Goal: Task Accomplishment & Management: Use online tool/utility

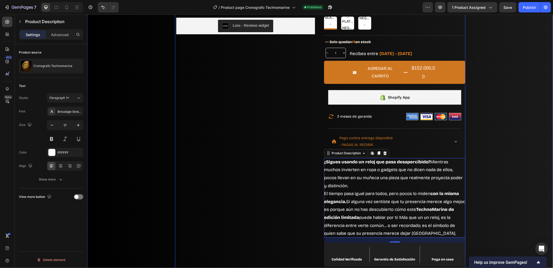
scroll to position [213, 0]
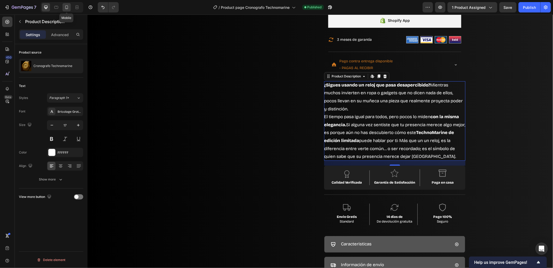
click at [65, 5] on icon at bounding box center [66, 7] width 5 height 5
type input "16"
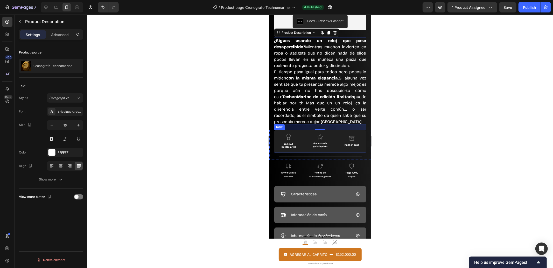
scroll to position [279, 0]
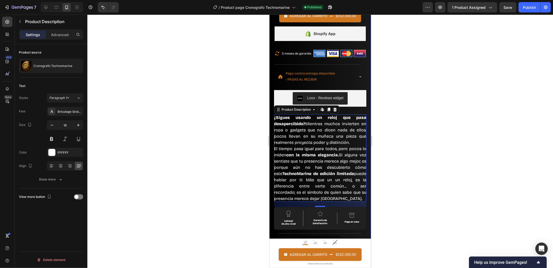
click at [238, 110] on div at bounding box center [320, 141] width 466 height 253
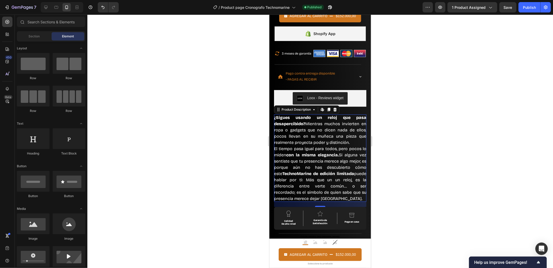
click at [327, 146] on div "¿Sigues usando un reloj que pasa desapercibido? Mientras muchos invierten en ro…" at bounding box center [320, 157] width 92 height 87
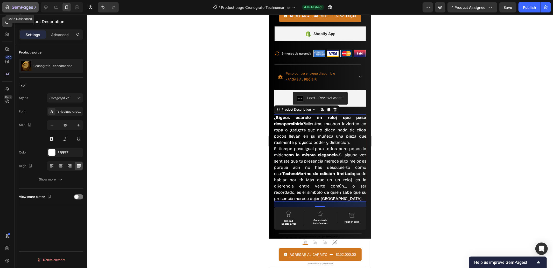
click at [9, 5] on icon "button" at bounding box center [6, 7] width 5 height 5
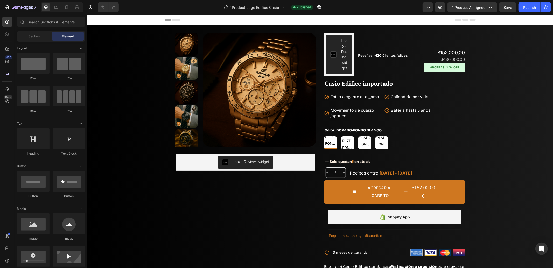
radio input "true"
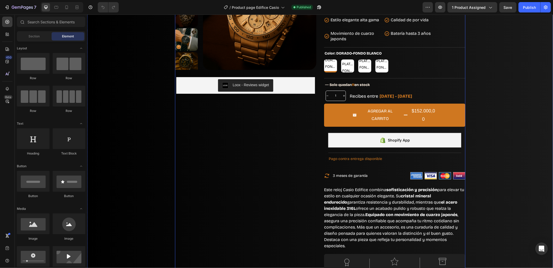
scroll to position [153, 0]
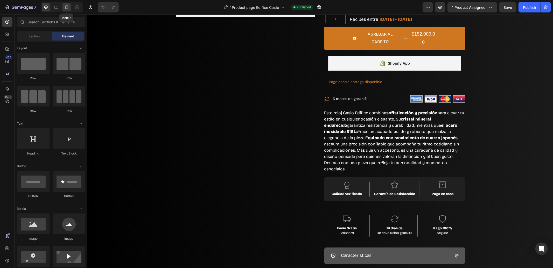
click at [64, 9] on icon at bounding box center [66, 7] width 5 height 5
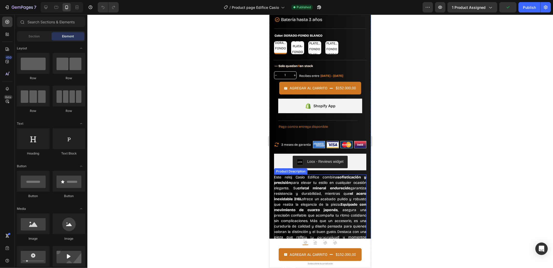
scroll to position [279, 0]
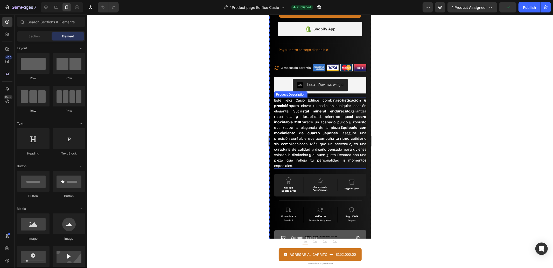
click at [331, 143] on p "Este reloj Casio Edifice combina sofisticación y precisión para elevar tu estil…" at bounding box center [320, 133] width 92 height 70
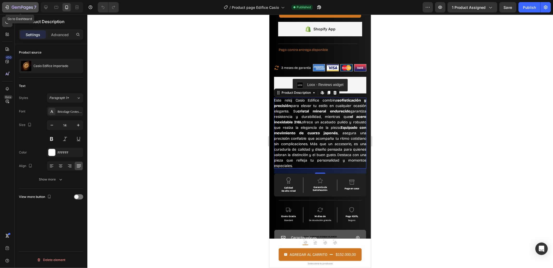
click at [22, 6] on icon "button" at bounding box center [22, 7] width 2 height 3
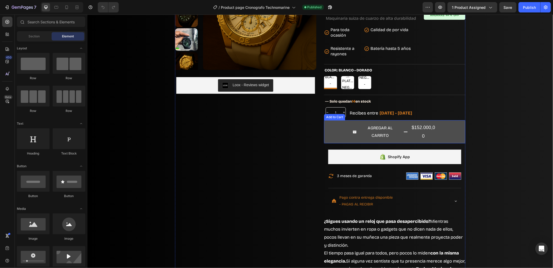
scroll to position [153, 0]
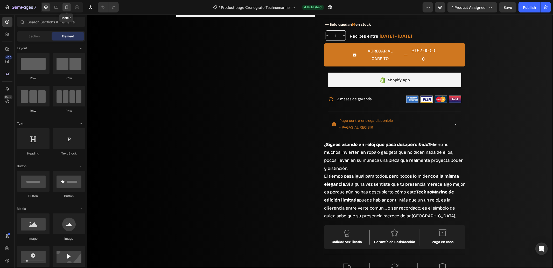
click at [65, 9] on icon at bounding box center [66, 7] width 5 height 5
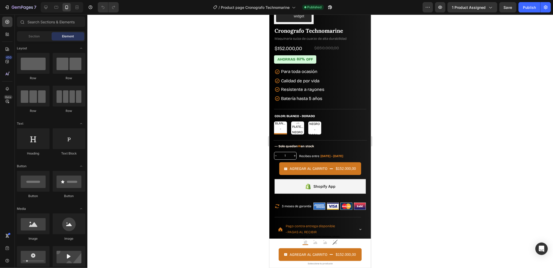
scroll to position [281, 0]
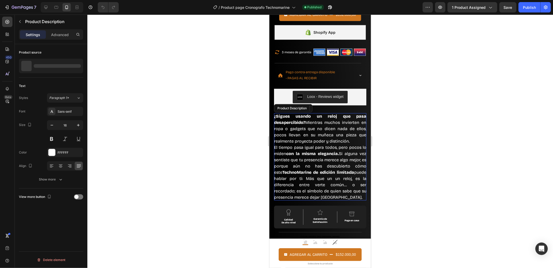
click at [332, 124] on p "¿Sigues usando un reloj que pasa desapercibido? Mientras muchos invierten en ro…" at bounding box center [320, 128] width 92 height 30
click at [52, 125] on icon "button" at bounding box center [51, 124] width 5 height 5
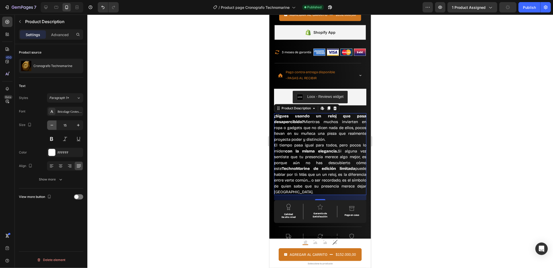
click at [52, 125] on icon "button" at bounding box center [51, 124] width 5 height 5
type input "14"
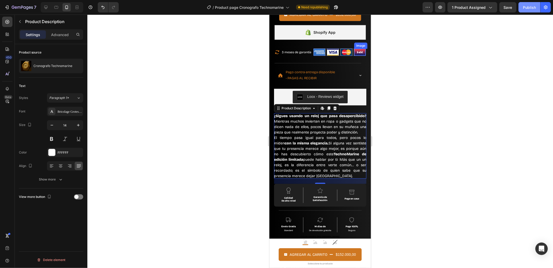
click at [520, 11] on div "Preview 1 product assigned Save Publish" at bounding box center [487, 7] width 128 height 10
click at [521, 10] on button "Publish" at bounding box center [530, 7] width 22 height 10
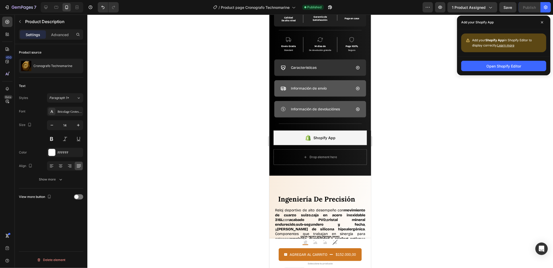
scroll to position [384, 0]
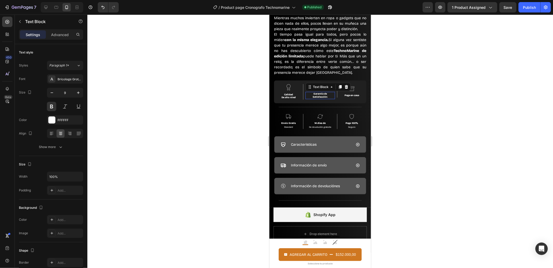
click at [326, 97] on p "Garantía de Satisfacción" at bounding box center [320, 95] width 28 height 6
click at [317, 96] on p "Garantía de 90" at bounding box center [319, 95] width 17 height 3
click at [318, 96] on p "Garantía de 90" at bounding box center [319, 95] width 17 height 3
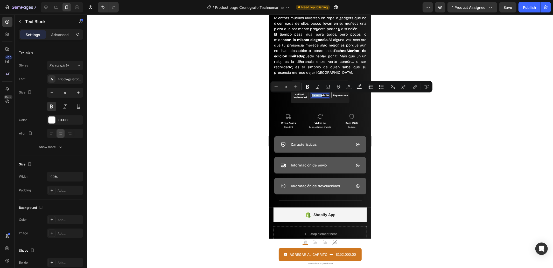
type input "11"
click at [321, 96] on p "Garantía de 90" at bounding box center [319, 95] width 17 height 3
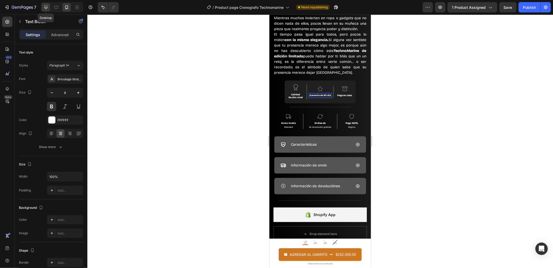
click at [47, 5] on icon at bounding box center [45, 7] width 5 height 5
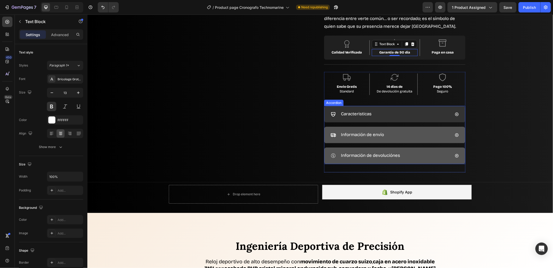
scroll to position [266, 0]
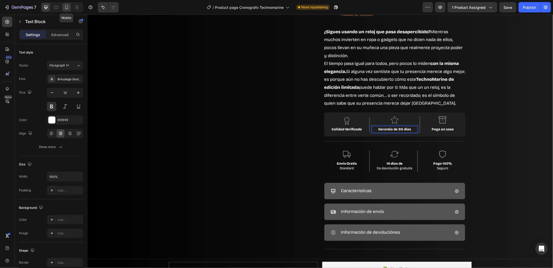
click at [63, 7] on div at bounding box center [66, 7] width 8 height 8
type input "9"
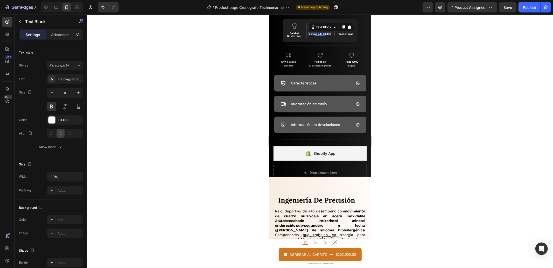
scroll to position [368, 0]
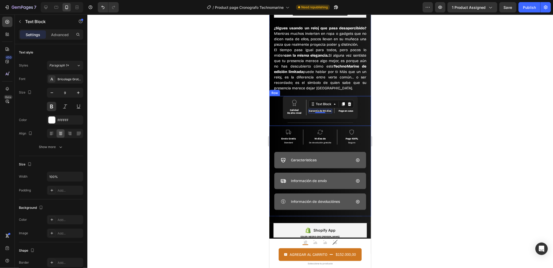
click at [241, 110] on div at bounding box center [320, 141] width 466 height 253
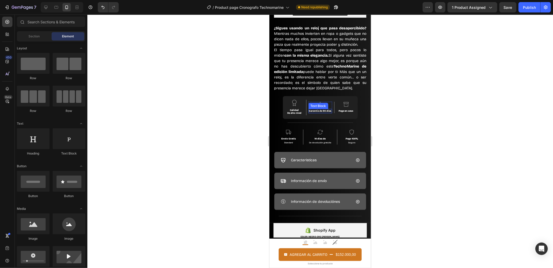
click at [321, 112] on p "Garantía de 90 días" at bounding box center [320, 110] width 23 height 3
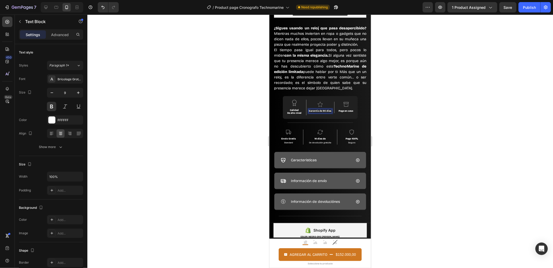
click at [321, 110] on p "Garantía de 90 días" at bounding box center [320, 110] width 23 height 3
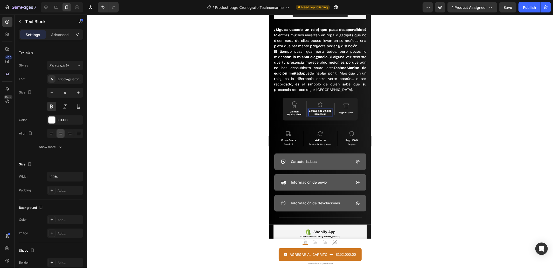
click at [166, 133] on div at bounding box center [320, 141] width 466 height 253
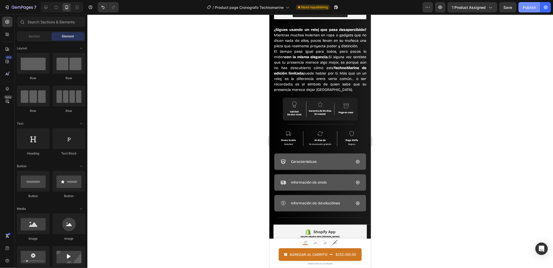
click at [527, 5] on div "Publish" at bounding box center [529, 7] width 13 height 5
click at [526, 11] on button "Publish" at bounding box center [530, 7] width 22 height 10
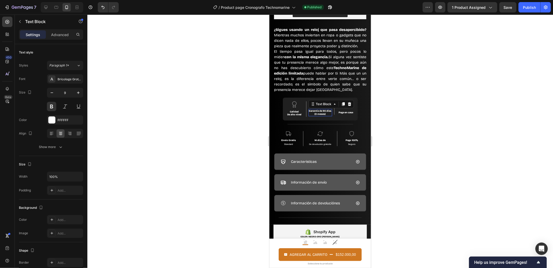
click at [320, 109] on div "Garantía de 90 días (3 meses)" at bounding box center [320, 112] width 24 height 7
click at [323, 114] on p "(3 meses)" at bounding box center [320, 113] width 23 height 3
click at [46, 6] on icon at bounding box center [45, 7] width 5 height 5
type input "13"
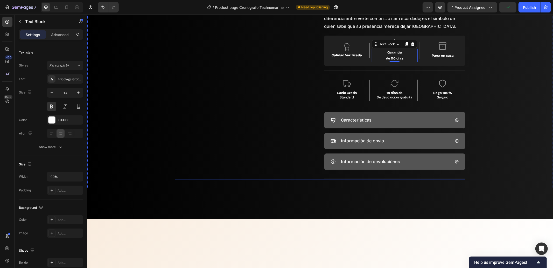
scroll to position [189, 0]
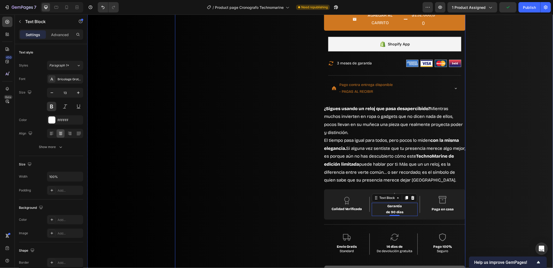
click at [283, 142] on div "Product Images Loox - Reviews widget Loox Row" at bounding box center [245, 87] width 141 height 489
click at [391, 203] on p "Garantía" at bounding box center [394, 206] width 45 height 6
click at [405, 195] on icon at bounding box center [406, 197] width 3 height 4
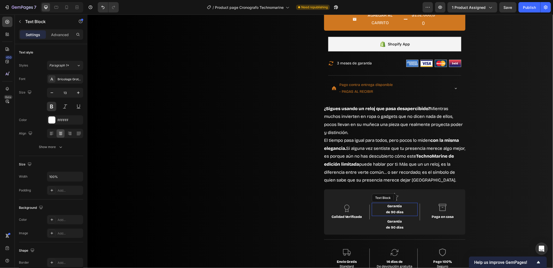
click at [383, 203] on p "Garantía" at bounding box center [394, 206] width 45 height 6
click at [55, 33] on p "Advanced" at bounding box center [60, 34] width 18 height 5
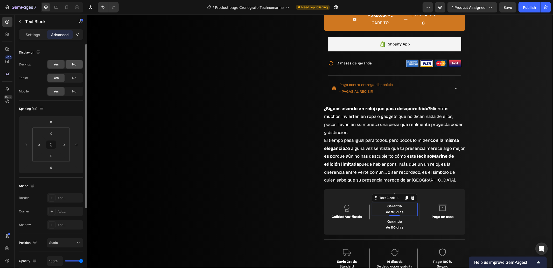
click at [70, 65] on div "No" at bounding box center [74, 64] width 17 height 8
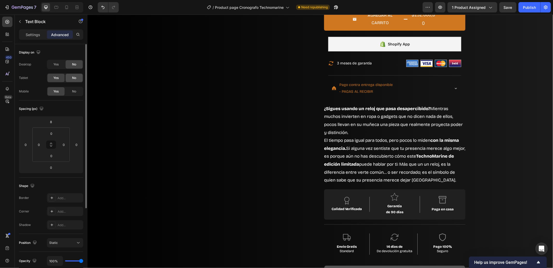
click at [73, 77] on span "No" at bounding box center [74, 77] width 4 height 5
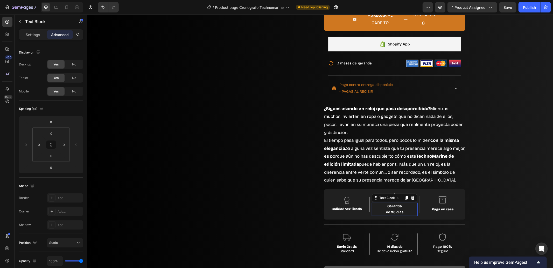
click at [390, 209] on p "de 90 días" at bounding box center [394, 212] width 45 height 6
click at [76, 91] on div "No" at bounding box center [74, 91] width 17 height 8
drag, startPoint x: 392, startPoint y: 192, endPoint x: 388, endPoint y: 193, distance: 4.5
click at [391, 203] on p "Garantía" at bounding box center [394, 206] width 45 height 6
click at [380, 209] on p "de 90 días" at bounding box center [394, 212] width 45 height 6
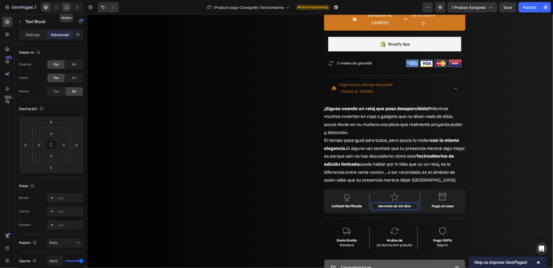
click at [68, 8] on icon at bounding box center [66, 7] width 3 height 4
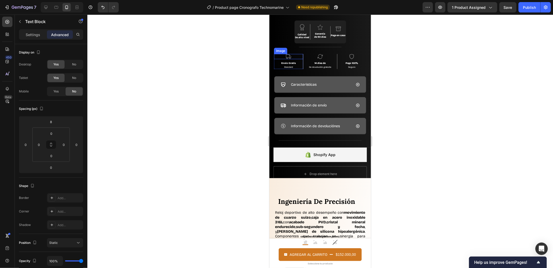
scroll to position [290, 0]
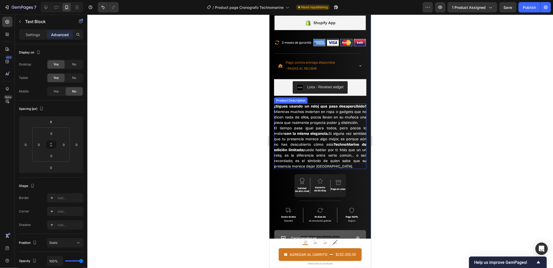
click at [232, 136] on div at bounding box center [320, 141] width 466 height 253
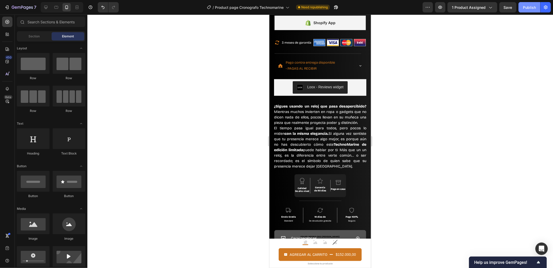
drag, startPoint x: 529, startPoint y: 7, endPoint x: 530, endPoint y: 19, distance: 12.3
click at [529, 6] on div "Publish" at bounding box center [529, 7] width 13 height 5
click at [225, 124] on div at bounding box center [320, 141] width 466 height 253
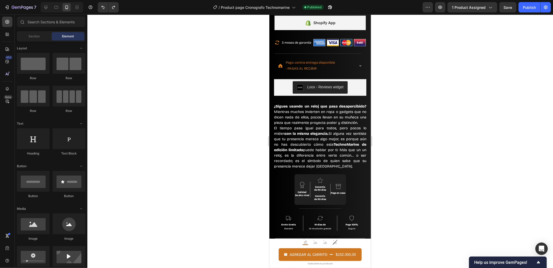
click at [226, 122] on div at bounding box center [320, 141] width 466 height 253
click at [282, 132] on p "El tiempo pasa igual para todos, pero pocos lo miden con la misma elegancia. Si…" at bounding box center [320, 146] width 92 height 43
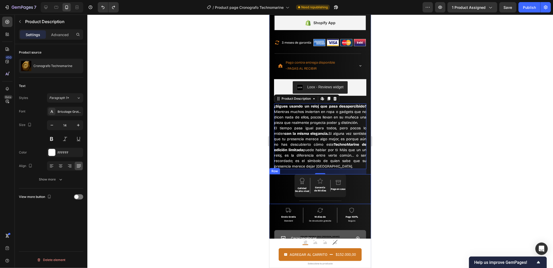
click at [278, 178] on div "Image Calidad Verificada Text Block Calidad De alto nivel Text Block Row Image …" at bounding box center [320, 189] width 102 height 30
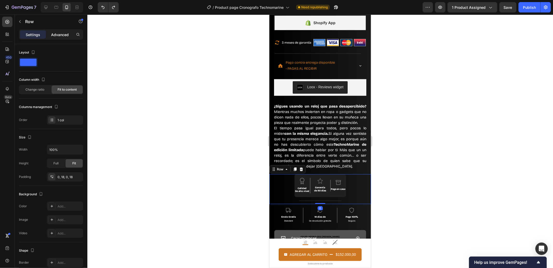
click at [57, 37] on p "Advanced" at bounding box center [60, 34] width 18 height 5
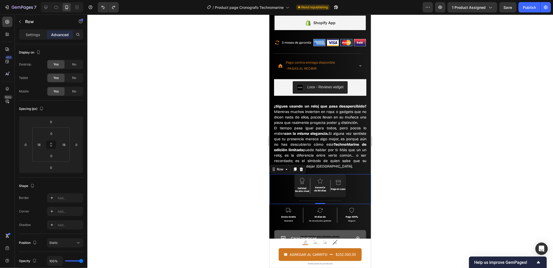
click at [194, 196] on div at bounding box center [320, 141] width 466 height 253
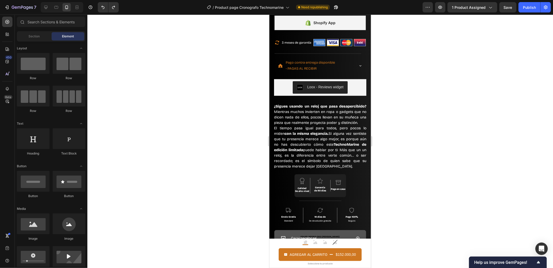
click at [242, 184] on div at bounding box center [320, 141] width 466 height 253
click at [273, 208] on div "Image Envio Gratis Text Block Standard Text Block Row Image 14 días de Text Blo…" at bounding box center [320, 249] width 102 height 90
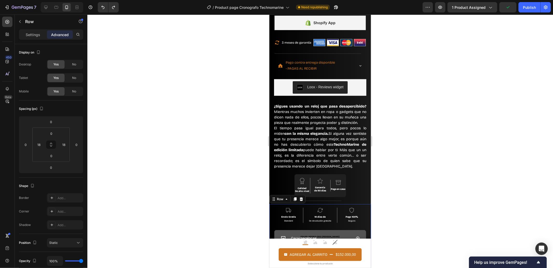
click at [244, 190] on div at bounding box center [320, 141] width 466 height 253
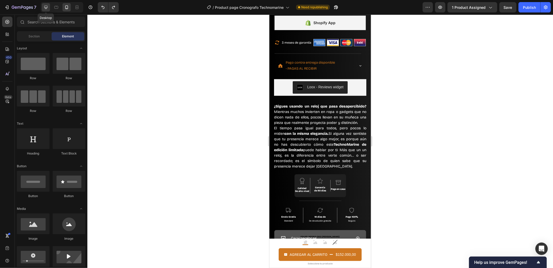
click at [44, 9] on icon at bounding box center [45, 7] width 5 height 5
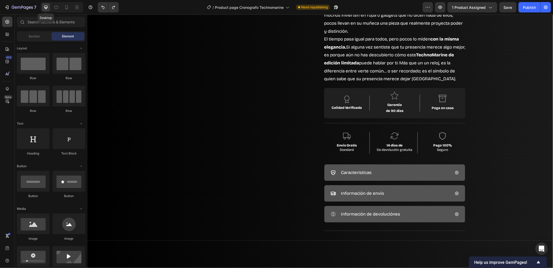
scroll to position [310, 0]
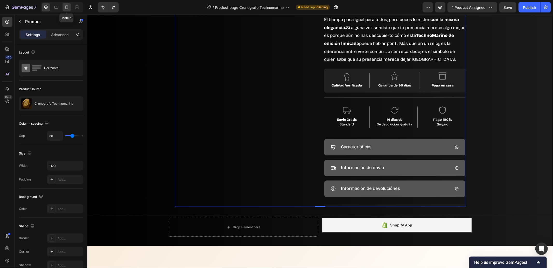
click at [66, 6] on icon at bounding box center [66, 7] width 5 height 5
type input "0"
type input "100%"
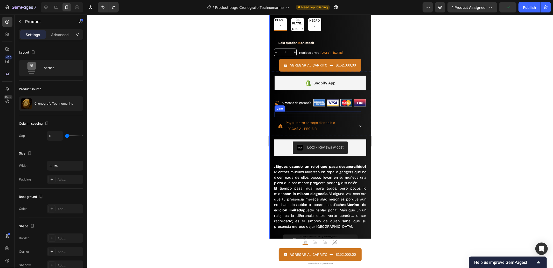
scroll to position [384, 0]
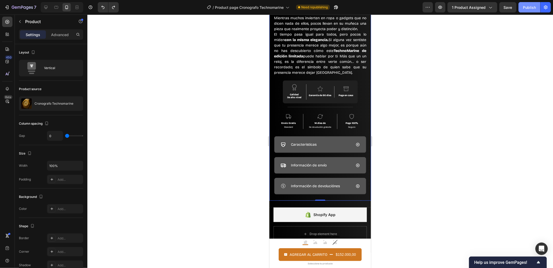
click at [532, 6] on div "Publish" at bounding box center [529, 7] width 13 height 5
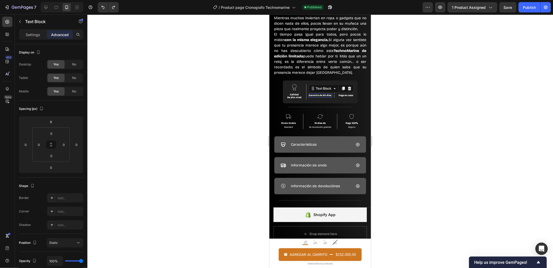
click at [320, 96] on p "Garantía de 90 días" at bounding box center [320, 95] width 23 height 3
click at [318, 96] on p "Garantía de 90 días" at bounding box center [320, 95] width 23 height 3
click at [317, 96] on p "Garantía de 90 días" at bounding box center [320, 95] width 23 height 3
click at [321, 97] on p "Garantía de 90 días" at bounding box center [320, 95] width 23 height 3
click at [321, 95] on p "Garantía de 90 días" at bounding box center [320, 95] width 23 height 3
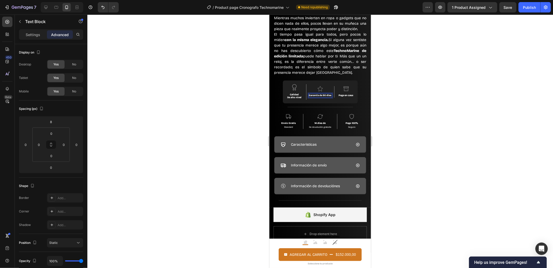
click at [319, 95] on p "Garantía de 90 días" at bounding box center [320, 95] width 23 height 3
click at [320, 95] on p "Garantía de 90 días" at bounding box center [320, 95] width 23 height 3
click at [325, 95] on p "Garantía de" at bounding box center [320, 95] width 15 height 3
click at [324, 95] on p "Garantía de" at bounding box center [320, 95] width 15 height 3
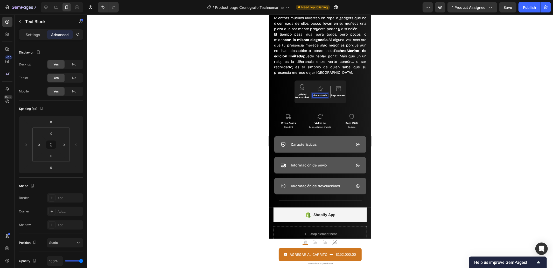
click at [324, 95] on p "Garantía de" at bounding box center [320, 95] width 15 height 3
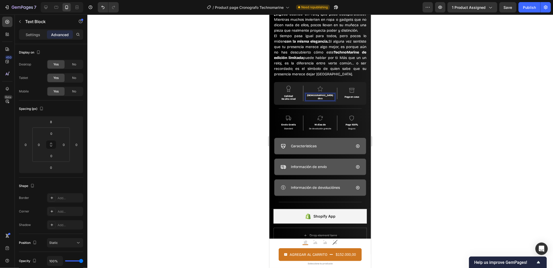
click at [319, 96] on p "dsfdsfdsfdsafafdesasdaaaGarantía de s" at bounding box center [320, 97] width 28 height 6
click at [313, 96] on p "dsfdsfdsfdsafafdesasdaaaGarantía de s" at bounding box center [320, 97] width 28 height 6
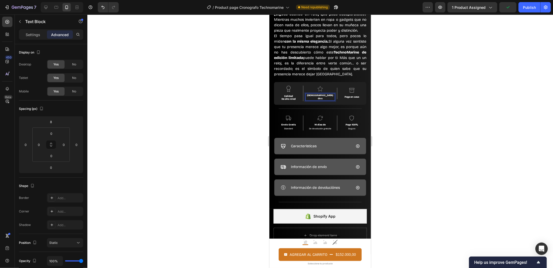
click at [313, 96] on p "dsfdsfdsfdsafafdesasdaaaGarantía de s" at bounding box center [320, 97] width 28 height 6
click at [531, 7] on div "Publish" at bounding box center [529, 7] width 13 height 5
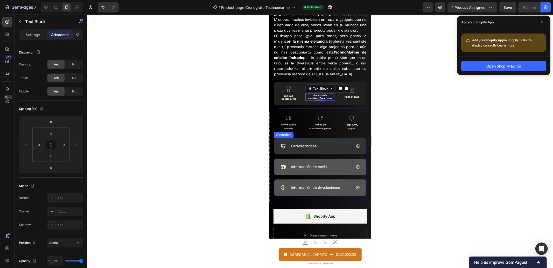
click at [343, 145] on div "Caracteristicas" at bounding box center [315, 145] width 71 height 9
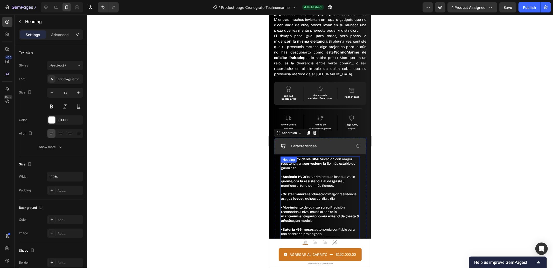
click at [313, 162] on div "· Acero inoxidable 904L: Aleación con mayor resistencia a la corrosión y brillo…" at bounding box center [319, 200] width 79 height 89
click at [291, 173] on h2 "· Acero inoxidable 904L: Aleación con mayor resistencia a la corrosión y brillo…" at bounding box center [319, 200] width 79 height 89
click at [304, 169] on p "· Acero inoxidable 904L: Aleación con mayor resistencia a la corrosión y brillo…" at bounding box center [320, 201] width 78 height 88
click at [282, 162] on p "· Acero inoxidable 904L: Aleación con mayor resistencia a la corrosión y brillo…" at bounding box center [320, 201] width 78 height 88
click at [346, 160] on p "· Acero inoxidable 904L: Aleación con mayor resistencia a la corrosión y brillo…" at bounding box center [320, 201] width 78 height 88
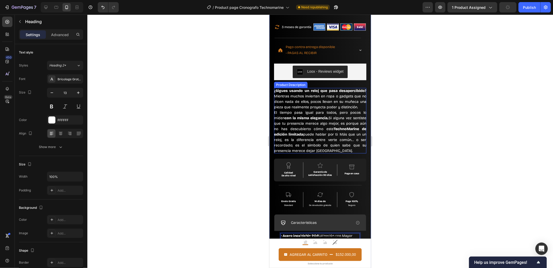
scroll to position [459, 0]
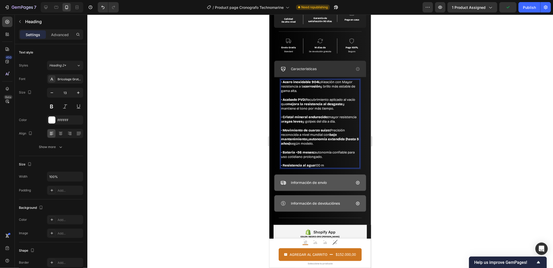
click at [341, 82] on p "· Acero inoxidable 904L: Aleación con Mayor resistencia a la corrosión y brillo…" at bounding box center [320, 124] width 78 height 88
click at [343, 82] on p "· Acero inoxidable 904L: Aleación con Mayor resistencia a la corrosión y brillo…" at bounding box center [320, 124] width 78 height 88
click at [345, 82] on p "· Acero inoxidable 904L: Aleación con Mayor resistencia a la corrosión y brillo…" at bounding box center [320, 124] width 78 height 88
click at [344, 83] on p "· Acero inoxidable 904L: Aleación con Mayor resistencia a la corrosión y brillo…" at bounding box center [320, 124] width 78 height 88
click at [344, 81] on p "· Acero inoxidable 904L: Aleación con Mayor resistencia a la corrosión y brillo…" at bounding box center [320, 124] width 78 height 88
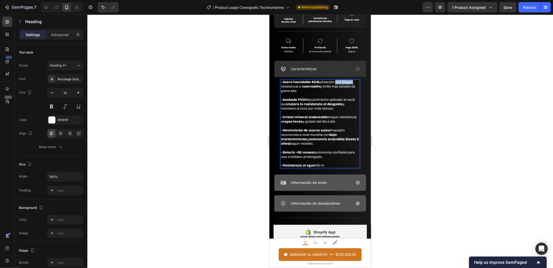
drag, startPoint x: 344, startPoint y: 81, endPoint x: 336, endPoint y: 81, distance: 7.5
click at [336, 81] on p "· Acero inoxidable 904L: Aleación con Mayor resistencia a la corrosión y brillo…" at bounding box center [320, 124] width 78 height 88
drag, startPoint x: 322, startPoint y: 81, endPoint x: 313, endPoint y: 82, distance: 8.6
click at [321, 82] on p "· Acero inoxidable 904L: Aleación con Mayor resistencia a la corrosión y brillo…" at bounding box center [320, 124] width 78 height 88
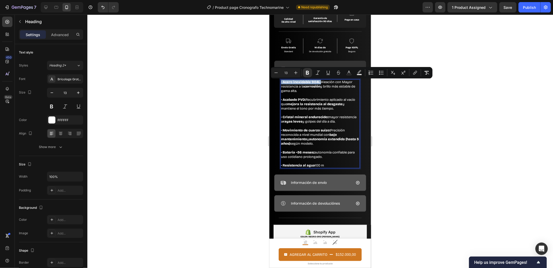
drag, startPoint x: 321, startPoint y: 81, endPoint x: 281, endPoint y: 82, distance: 40.5
click at [281, 82] on p "· Acero inoxidable 904L: Aleación con Mayor resistencia a la corrosión y brillo…" at bounding box center [320, 124] width 78 height 88
click at [308, 72] on icon "Editor contextual toolbar" at bounding box center [307, 73] width 3 height 4
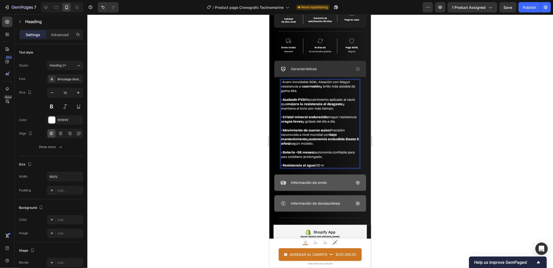
click at [282, 82] on p "· Acero inoxidable 904L: Aleación con Mayor resistencia a la corrosión y brillo…" at bounding box center [320, 124] width 78 height 88
click at [283, 82] on p "· Acero inoxidable 904L: Aleación con Mayor resistencia a la corrosión y brillo…" at bounding box center [320, 124] width 78 height 88
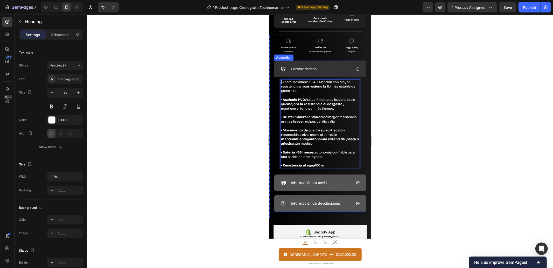
drag, startPoint x: 282, startPoint y: 82, endPoint x: 276, endPoint y: 82, distance: 6.2
click at [276, 82] on div "· Acero inoxidable 904L: Aleación con Mayor resistencia a la corrosión y brillo…" at bounding box center [320, 123] width 92 height 93
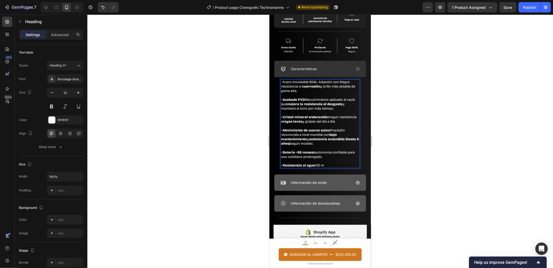
click at [285, 85] on p "· Acero inoxidable 904L: Aleación con Mayor resistencia a la corrosión y brillo…" at bounding box center [320, 124] width 78 height 88
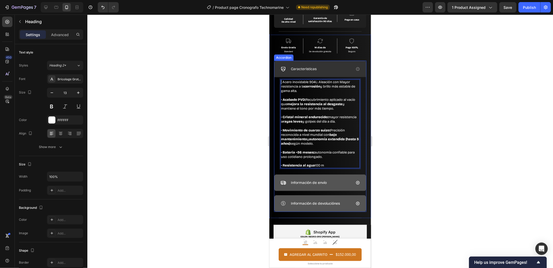
drag, startPoint x: 281, startPoint y: 81, endPoint x: 276, endPoint y: 81, distance: 5.7
click at [276, 81] on div "· Acero inoxidable 904L: Aleación con Mayor resistencia a la corrosión y brillo…" at bounding box center [320, 123] width 92 height 93
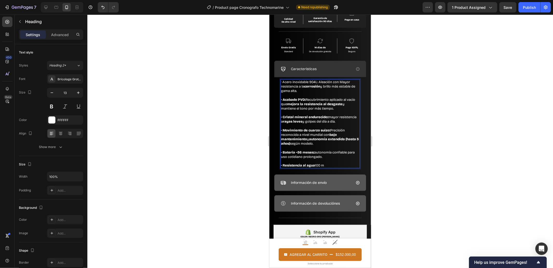
click at [290, 83] on p "· Acero inoxidable 904L: Aleación con Mayor resistencia a la corrosión y brillo…" at bounding box center [320, 124] width 78 height 88
click at [294, 83] on p "· Acero inoxidable 904L: Aleación con Mayor resistencia a la corrosión y brillo…" at bounding box center [320, 124] width 78 height 88
click at [289, 83] on p "· Acero inoxidable 904L: Aleación con Mayor resistencia a la corrosión y brillo…" at bounding box center [320, 124] width 78 height 88
drag, startPoint x: 289, startPoint y: 83, endPoint x: 319, endPoint y: 83, distance: 29.8
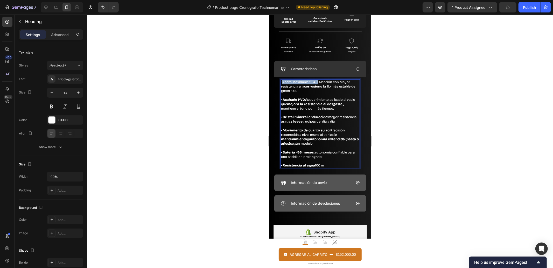
click at [319, 83] on p "· Acero inoxidable 904L: Aleación con Mayor resistencia a la corrosión y brillo…" at bounding box center [320, 124] width 78 height 88
click at [318, 84] on strong "corrosión" at bounding box center [312, 86] width 16 height 4
click at [320, 82] on p "· Acero inoxidable 904L: Aleación con Mayor resistencia a la corrosión y brillo…" at bounding box center [320, 124] width 78 height 88
click at [342, 82] on p "· Acero inoxidable 904L: Aleación con Mayor resistencia a la corrosión y brillo…" at bounding box center [320, 124] width 78 height 88
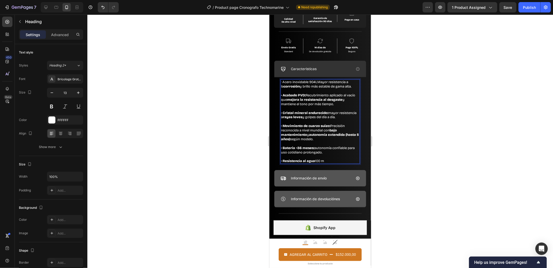
click at [318, 81] on p "· Acero inoxidable 904LMayor resistencia a la corrosión y brillo más estable de…" at bounding box center [320, 121] width 78 height 83
click at [319, 81] on p "· Acero inoxidable 904L Mayor resistencia a la corrosión y brillo más estable d…" at bounding box center [320, 121] width 78 height 83
click at [301, 87] on p "· Acero inoxidable 904L (Mayor resistencia a la corrosión y brillo más estable …" at bounding box center [320, 121] width 78 height 83
drag, startPoint x: 303, startPoint y: 85, endPoint x: 307, endPoint y: 92, distance: 8.0
click at [307, 92] on p "· Acero inoxidable 904L (Mayor resistencia a la corrosión) y brillo más estable…" at bounding box center [320, 121] width 78 height 83
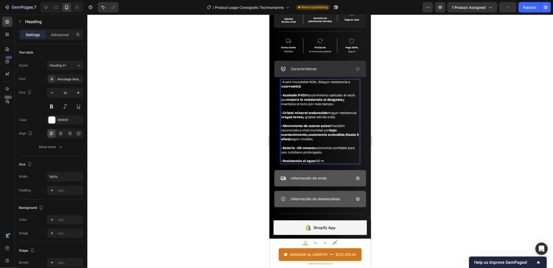
click at [319, 82] on p "· Acero inoxidable 904L (Mayor resistencia a la corrosión) · Acabado PVD: Recub…" at bounding box center [320, 121] width 78 height 83
click at [279, 81] on div "· Acero inoxidable 904L (Mayor resistencia a la corrosión) · Acabado PVD: Recub…" at bounding box center [320, 121] width 92 height 88
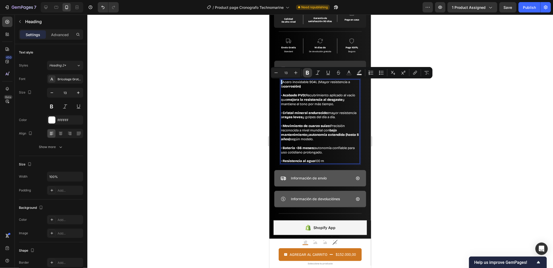
click at [308, 68] on button "Bold" at bounding box center [307, 72] width 9 height 9
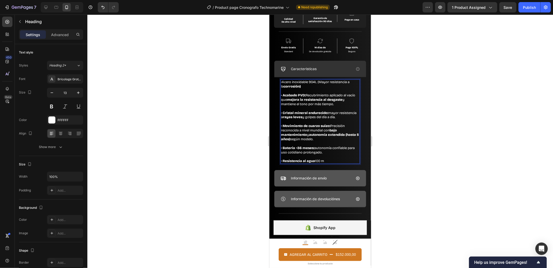
click at [287, 82] on p "· Acero inoxidable 904L (Mayor resistencia a la corrosión) · Acabado PVD: Recub…" at bounding box center [320, 121] width 78 height 83
drag, startPoint x: 287, startPoint y: 82, endPoint x: 281, endPoint y: 83, distance: 6.1
click at [281, 83] on p "· Acero inoxidable 904L (Mayor resistencia a la corrosión) · Acabado PVD: Recub…" at bounding box center [320, 121] width 78 height 83
click at [292, 81] on p "· Acero inoxidable 904L (Mayor resistencia a la corrosión) · Acabado PVD: Recub…" at bounding box center [320, 121] width 78 height 83
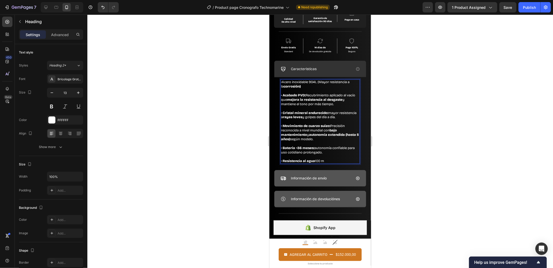
click at [298, 96] on strong "Acabado PVD:" at bounding box center [293, 95] width 23 height 4
click at [305, 88] on p "· Acero inoxidable 904L (Mayor resistencia a la corrosión) · Acabado PVD: Recub…" at bounding box center [320, 121] width 78 height 83
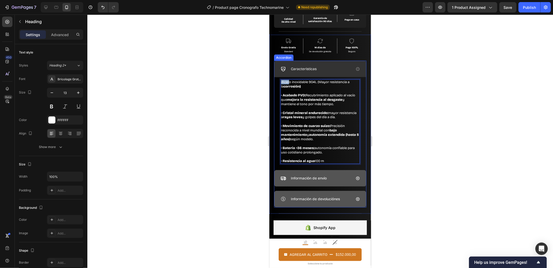
drag, startPoint x: 284, startPoint y: 82, endPoint x: 279, endPoint y: 83, distance: 5.1
click at [279, 83] on div "· Acero inoxidable 904L (Mayor resistencia a la corrosión) · Acabado PVD: Recub…" at bounding box center [320, 121] width 92 height 88
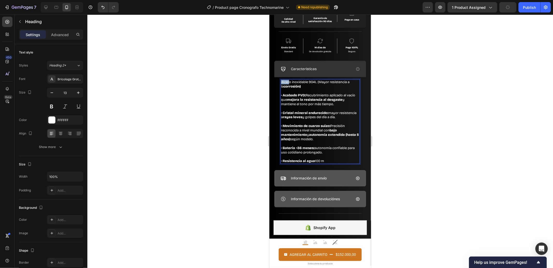
click at [281, 81] on strong "·" at bounding box center [281, 82] width 1 height 4
click at [300, 99] on strong "mejora la resistencia al desgaste" at bounding box center [314, 99] width 55 height 4
click at [297, 98] on p "· Acero inoxidable 904L (Mayor resistencia a la corrosión) · Acabado PVD: Recub…" at bounding box center [320, 121] width 78 height 83
click at [298, 100] on strong "ejora la resistencia al desgaste" at bounding box center [313, 99] width 52 height 4
drag, startPoint x: 298, startPoint y: 99, endPoint x: 331, endPoint y: 99, distance: 33.4
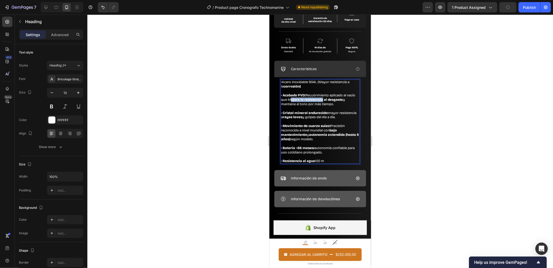
click at [331, 99] on p "· Acero inoxidable 904L (Mayor resistencia a la corrosión) · Acabado PVD: Recub…" at bounding box center [320, 121] width 78 height 83
click at [297, 100] on p "· Acero inoxidable 904L (Mayor resistencia a la corrosión) · Acabado PVD: Recub…" at bounding box center [320, 121] width 78 height 83
click at [297, 99] on p "· Acero inoxidable 904L (Mayor resistencia a la corrosión) · Acabado PVD: Recub…" at bounding box center [320, 121] width 78 height 83
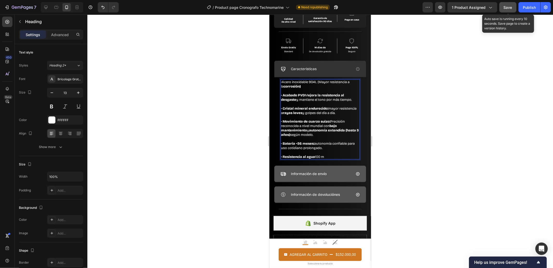
click at [510, 5] on span "Save" at bounding box center [508, 7] width 9 height 4
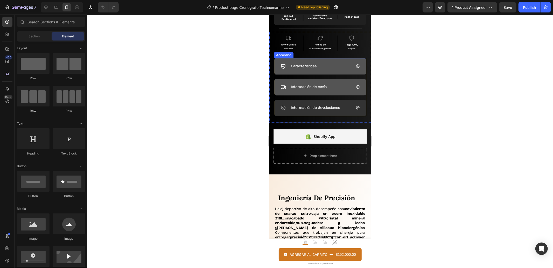
scroll to position [384, 0]
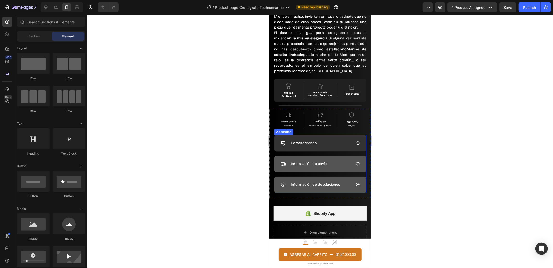
click at [309, 146] on p "Caracteristicas" at bounding box center [304, 142] width 26 height 7
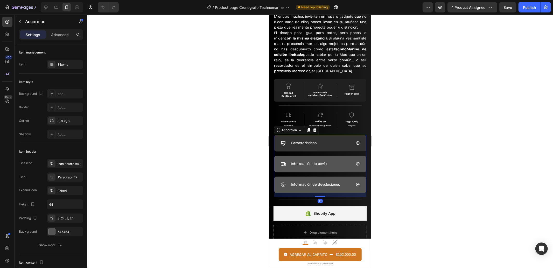
click at [316, 146] on p "Caracteristicas" at bounding box center [304, 142] width 26 height 7
click at [322, 146] on div "Caracteristicas" at bounding box center [315, 142] width 71 height 9
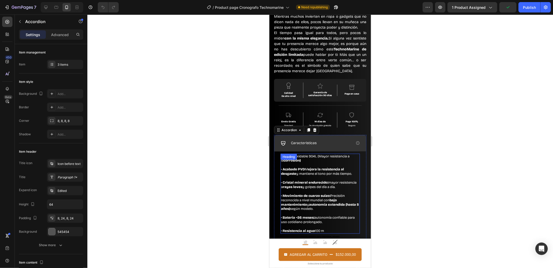
click at [288, 171] on strong "Acabado PVD" at bounding box center [293, 169] width 22 height 4
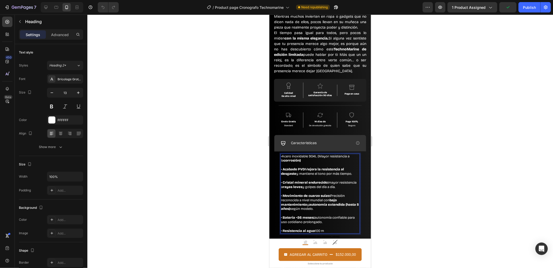
click at [306, 171] on p "· Acero inoxidable 904L (Mayor resistencia a la corrosión) · Acabado PVD M ejor…" at bounding box center [320, 193] width 78 height 79
click at [296, 174] on strong "ejora la resistencia al desgaste" at bounding box center [313, 171] width 65 height 9
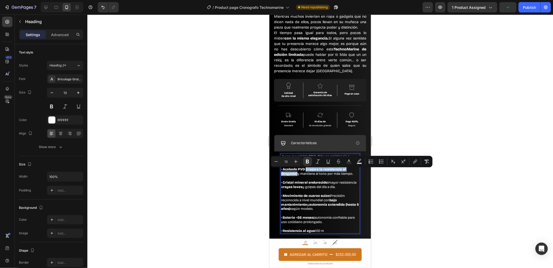
drag, startPoint x: 307, startPoint y: 169, endPoint x: 298, endPoint y: 176, distance: 11.1
click at [298, 176] on p "· Acero inoxidable 904L (Mayor resistencia a la corrosión) · Acabado PVD ( M ej…" at bounding box center [320, 193] width 78 height 79
click at [308, 160] on icon "Editor contextual toolbar" at bounding box center [307, 161] width 5 height 5
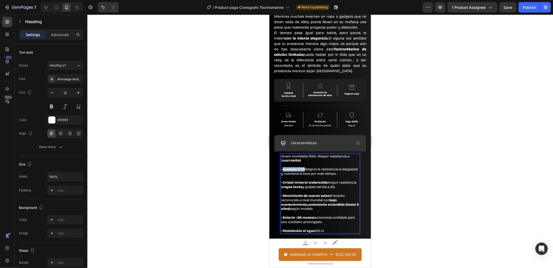
drag, startPoint x: 305, startPoint y: 171, endPoint x: 283, endPoint y: 171, distance: 22.0
click at [283, 171] on strong "Acabado PVD" at bounding box center [293, 169] width 22 height 4
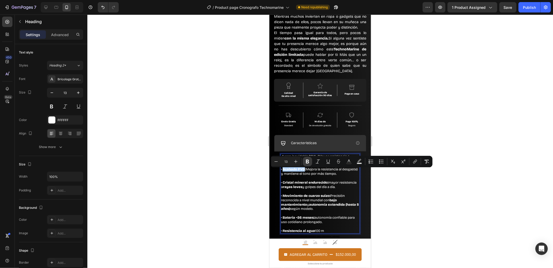
click at [305, 163] on icon "Editor contextual toolbar" at bounding box center [307, 161] width 5 height 5
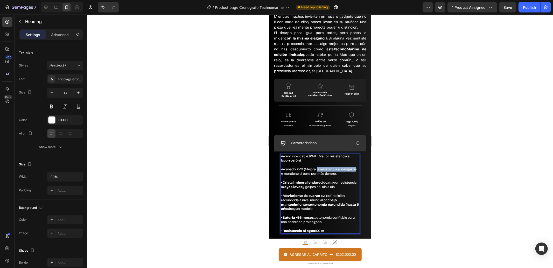
drag, startPoint x: 320, startPoint y: 170, endPoint x: 295, endPoint y: 175, distance: 25.2
click at [295, 175] on p "· Acero inoxidable 904L (Mayor resistencia a la corrosión) · Acabado PVD (Mejor…" at bounding box center [320, 193] width 78 height 79
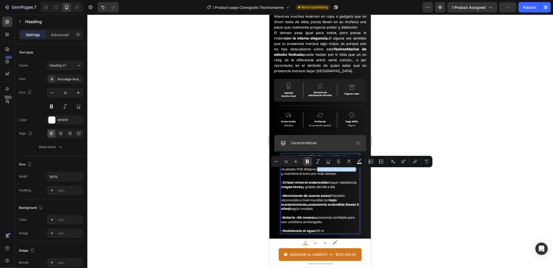
click at [304, 164] on button "Bold" at bounding box center [307, 161] width 9 height 9
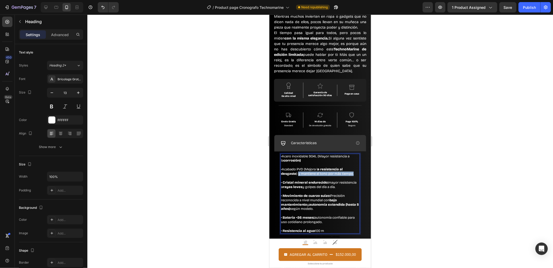
drag, startPoint x: 298, startPoint y: 175, endPoint x: 299, endPoint y: 180, distance: 5.0
click at [299, 180] on p "· Acero inoxidable 904L (Mayor resistencia a la corrosión) · Acabado PVD (Mejor…" at bounding box center [320, 193] width 78 height 79
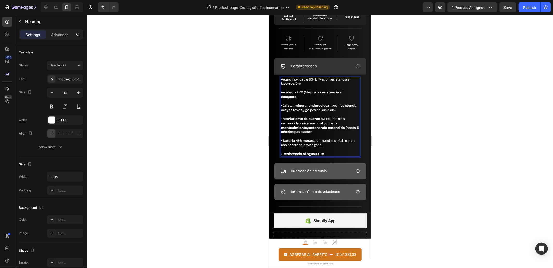
click at [332, 106] on p "· Acero inoxidable 904L (Mayor resistencia a la corrosión) · Acabado PVD (Mejor…" at bounding box center [320, 116] width 78 height 79
click at [330, 106] on p "· Acero inoxidable 904L (Mayor resistencia a la corrosión) · Acabado PVD (Mejor…" at bounding box center [320, 116] width 78 height 79
click at [330, 106] on strong "· Cristal mineral endurecido: M" at bounding box center [306, 105] width 51 height 4
click at [331, 106] on strong "· Cristal mineral endurecido: M" at bounding box center [306, 105] width 51 height 4
drag, startPoint x: 339, startPoint y: 106, endPoint x: 292, endPoint y: 106, distance: 47.2
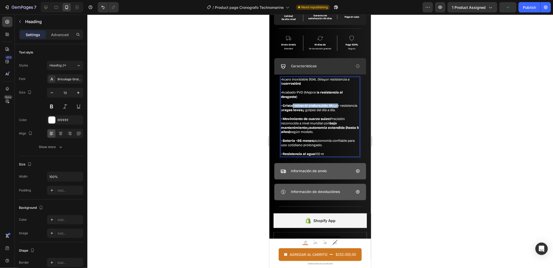
click at [292, 106] on p "· Acero inoxidable 904L (Mayor resistencia a la corrosión) · Acabado PVD (Mejor…" at bounding box center [320, 116] width 78 height 79
click at [293, 110] on p "· Acero inoxidable 904L (Mayor resistencia a la corrosión) · Acabado PVD (Mejor…" at bounding box center [320, 116] width 78 height 79
click at [296, 111] on p "· Acero inoxidable 904L (Mayor resistencia a la corrosión) · Acabado PVD (Mejor…" at bounding box center [320, 116] width 78 height 79
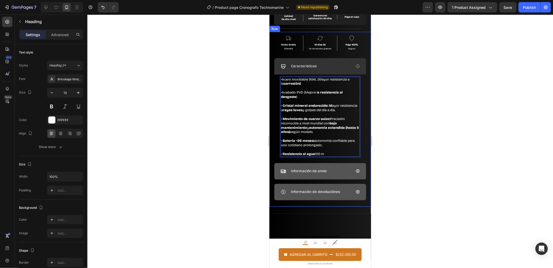
scroll to position [384, 0]
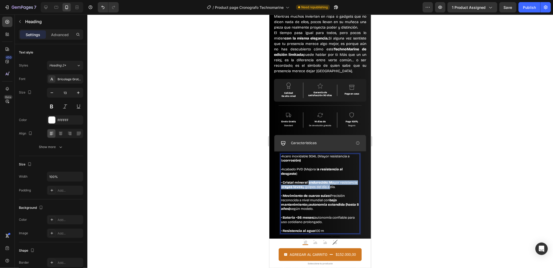
drag, startPoint x: 307, startPoint y: 183, endPoint x: 351, endPoint y: 190, distance: 44.2
click at [351, 190] on p "· Acero inoxidable 904L (Mayor resistencia a la corrosión) · Acabado PVD (Mejor…" at bounding box center [320, 193] width 78 height 79
drag, startPoint x: 320, startPoint y: 193, endPoint x: 317, endPoint y: 193, distance: 3.4
click at [320, 193] on p "· Acero inoxidable 904L (Mayor resistencia a la corrosión) · Acabado PVD (Mejor…" at bounding box center [320, 193] width 78 height 79
drag, startPoint x: 337, startPoint y: 188, endPoint x: 354, endPoint y: 193, distance: 17.6
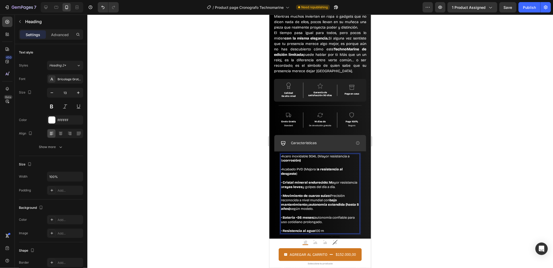
click at [338, 193] on p "· Acero inoxidable 904L (Mayor resistencia a la corrosión) · Acabado PVD (Mejor…" at bounding box center [320, 193] width 78 height 79
click at [343, 188] on p "· Acero inoxidable 904L (Mayor resistencia a la corrosión) · Acabado PVD (Mejor…" at bounding box center [320, 193] width 78 height 79
click at [330, 183] on strong "· Cristal mineral endurecido: M" at bounding box center [306, 182] width 51 height 4
click at [327, 182] on strong "· Cristal mineral endurecidoM" at bounding box center [306, 182] width 50 height 4
click at [328, 182] on strong "· Cristal mineral endurecido M" at bounding box center [306, 182] width 50 height 4
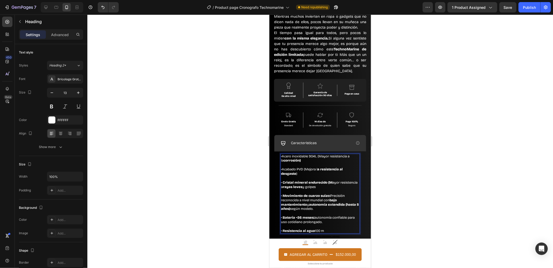
click at [338, 190] on p "· Acero inoxidable 904L (Mayor resistencia a la corrosión) · Acabado PVD (Mejor…" at bounding box center [320, 193] width 78 height 79
click at [336, 188] on p "· Acero inoxidable 904L (Mayor resistencia a la corrosión) · Acabado PVD (Mejor…" at bounding box center [320, 193] width 78 height 79
drag, startPoint x: 327, startPoint y: 184, endPoint x: 283, endPoint y: 185, distance: 44.3
click at [283, 184] on strong "· Cristal mineral endurecido (M" at bounding box center [306, 182] width 51 height 4
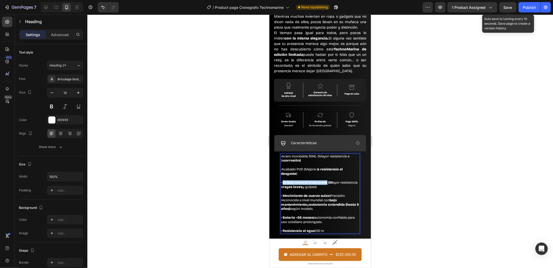
drag, startPoint x: 510, startPoint y: 8, endPoint x: 505, endPoint y: 21, distance: 14.5
click at [509, 7] on span "Save" at bounding box center [508, 7] width 9 height 4
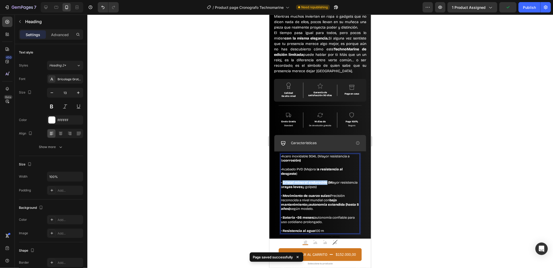
click at [265, 187] on div at bounding box center [320, 141] width 466 height 253
click at [282, 183] on strong "· Cristal mineral endurecido (M" at bounding box center [306, 182] width 51 height 4
drag, startPoint x: 283, startPoint y: 183, endPoint x: 319, endPoint y: 185, distance: 35.8
click at [319, 184] on strong "· Cristal mineral endurecido (M" at bounding box center [306, 182] width 51 height 4
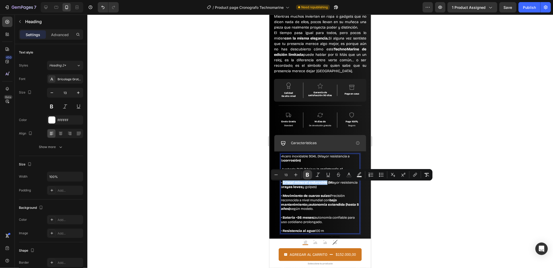
click at [309, 173] on icon "Editor contextual toolbar" at bounding box center [307, 174] width 5 height 5
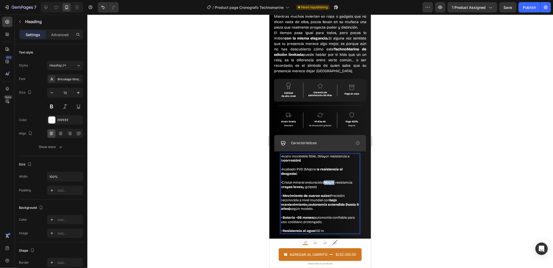
drag, startPoint x: 326, startPoint y: 183, endPoint x: 338, endPoint y: 186, distance: 12.0
click at [338, 186] on p "· Acero inoxidable 904L (Mayor resistencia a la corrosión) · Acabado PVD (Mejor…" at bounding box center [320, 193] width 78 height 79
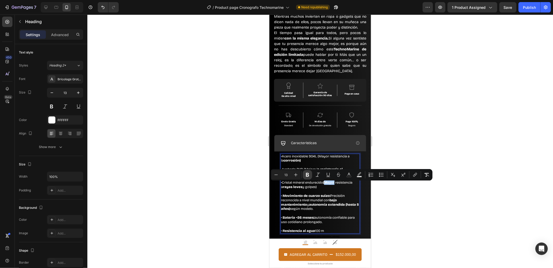
click at [307, 176] on icon "Editor contextual toolbar" at bounding box center [307, 175] width 3 height 4
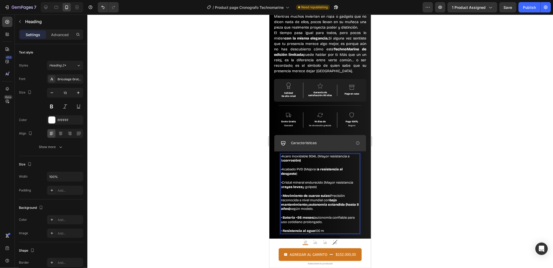
click at [331, 197] on p "· Acero inoxidable 904L (Mayor resistencia a la corrosión) · Acabado PVD (Mejor…" at bounding box center [320, 193] width 78 height 79
click at [280, 158] on h2 "· Acero inoxidable 904L (Mayor resistencia a la corrosión) · Acabado PVD (Mejor…" at bounding box center [319, 193] width 79 height 80
drag, startPoint x: 280, startPoint y: 158, endPoint x: 338, endPoint y: 225, distance: 88.8
click at [338, 228] on h2 "· Acero inoxidable 904L (Mayor resistencia a la corrosión) · Acabado PVD (Mejor…" at bounding box center [319, 193] width 79 height 80
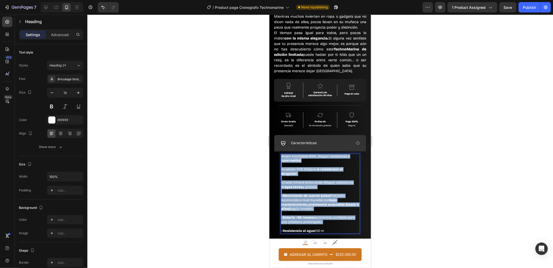
copy p "· Acero inoxidable 904L (Mayor resistencia a la corrosión) · Acabado PVD (Mejor…"
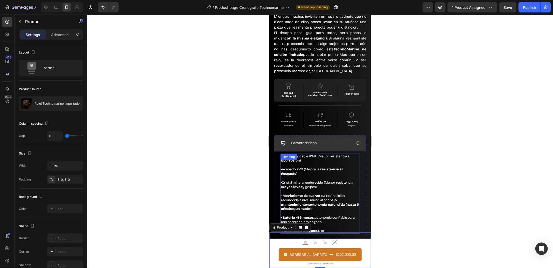
scroll to position [461, 0]
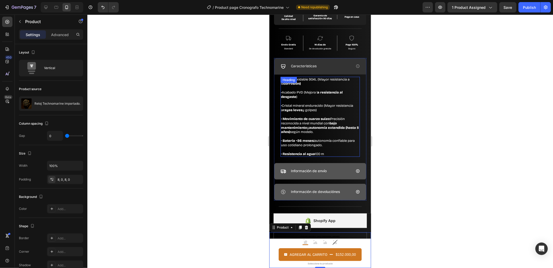
click at [307, 142] on strong "· Batería ~36 meses:" at bounding box center [297, 140] width 33 height 4
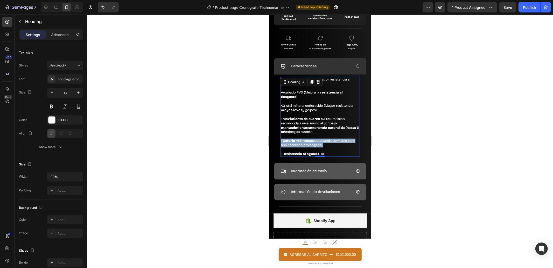
click at [307, 142] on strong "· Batería ~36 meses:" at bounding box center [297, 140] width 33 height 4
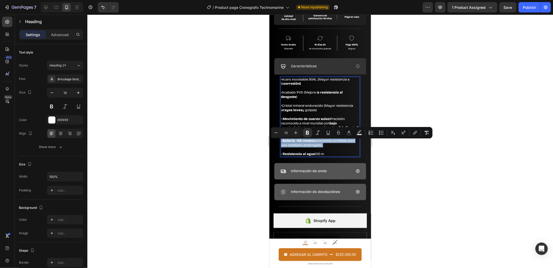
click at [307, 142] on strong "· Batería ~36 meses:" at bounding box center [297, 140] width 33 height 4
click at [325, 153] on p "· Acero inoxidable 904L (Mayor resistencia a la corrosión) · Acabado PVD (Mejor…" at bounding box center [320, 116] width 78 height 79
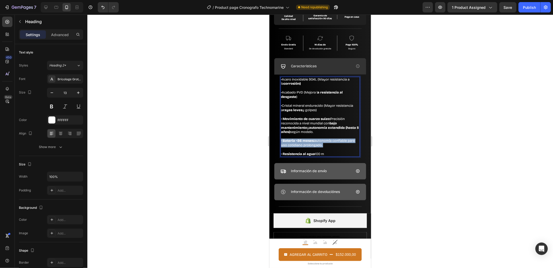
drag, startPoint x: 327, startPoint y: 155, endPoint x: 526, endPoint y: 73, distance: 215.6
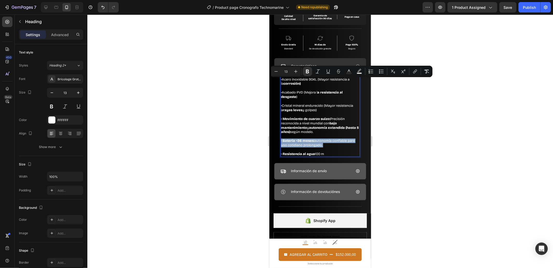
copy p "· Acero inoxidable 904L (Mayor resistencia a la corrosión) · Acabado PVD (Mejor…"
click at [304, 128] on strong "bajo mantenimiento" at bounding box center [309, 125] width 56 height 9
click at [326, 143] on p "· Acero inoxidable 904L (Mayor resistencia a la corrosión) · Acabado PVD (Mejor…" at bounding box center [320, 116] width 78 height 79
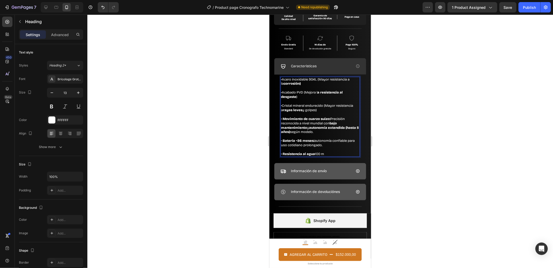
click at [327, 154] on p "· Acero inoxidable 904L (Mayor resistencia a la corrosión) · Acabado PVD (Mejor…" at bounding box center [320, 116] width 78 height 79
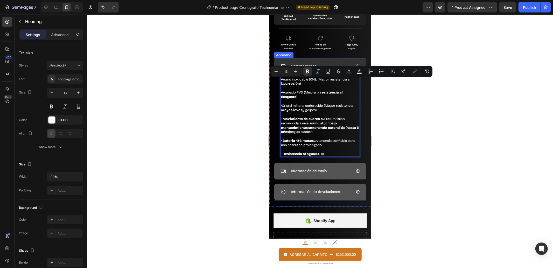
drag, startPoint x: 327, startPoint y: 154, endPoint x: 279, endPoint y: 83, distance: 86.2
click at [279, 83] on div "· Acero inoxidable 904L (Mayor resistencia a la corrosión) · Acabado PVD (Mejor…" at bounding box center [320, 116] width 92 height 84
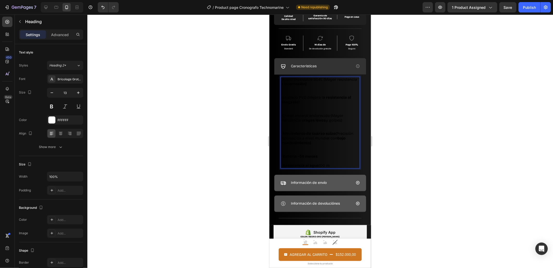
click at [333, 164] on p "· Resistencia al agua 100 m" at bounding box center [320, 162] width 78 height 9
click at [331, 162] on p "· Resistencia al agua 100 m" at bounding box center [320, 162] width 78 height 9
drag, startPoint x: 331, startPoint y: 162, endPoint x: 536, endPoint y: 92, distance: 216.3
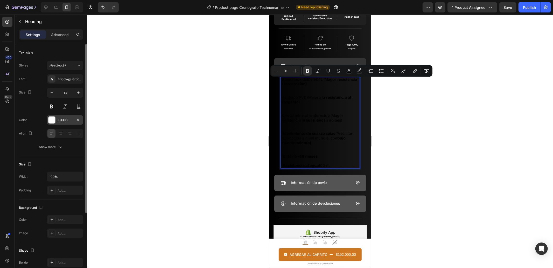
click at [53, 118] on div at bounding box center [51, 119] width 7 height 7
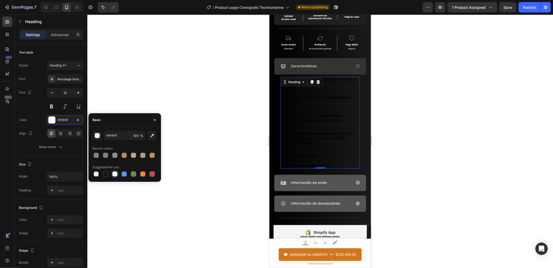
click at [312, 126] on h2 "· Acero inoxidable 904L (Mayor resistencia a la corrosión) · Acabado PVD (Mejor…" at bounding box center [319, 122] width 79 height 92
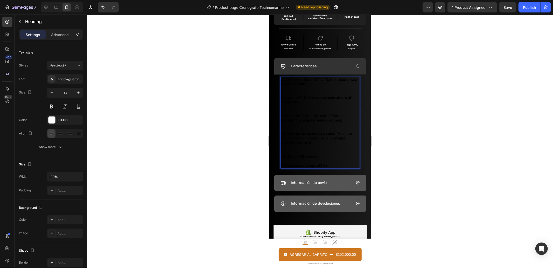
click at [314, 141] on p "· Acero inoxidable 904L (Mayor resistencia a la corrosión) · Acabado PVD (Mejor…" at bounding box center [320, 122] width 78 height 90
click at [333, 165] on p "· Acero inoxidable 904L (Mayor resistencia a la corrosión) · Acabado PVD (Mejor…" at bounding box center [320, 122] width 78 height 90
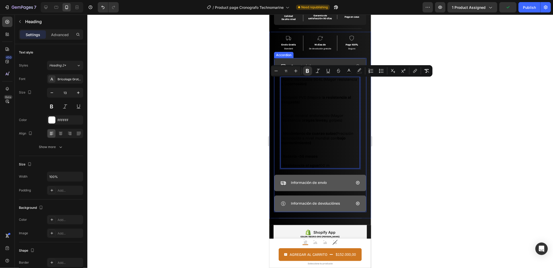
drag, startPoint x: 334, startPoint y: 165, endPoint x: 274, endPoint y: 80, distance: 103.9
click at [274, 80] on div "· Acero inoxidable 904L (Mayor resistencia a la corrosión) · Acabado PVD (Mejor…" at bounding box center [320, 122] width 92 height 96
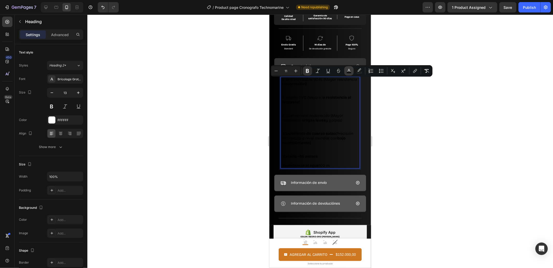
click at [348, 70] on icon "Editor contextual toolbar" at bounding box center [348, 70] width 5 height 5
type input "000000"
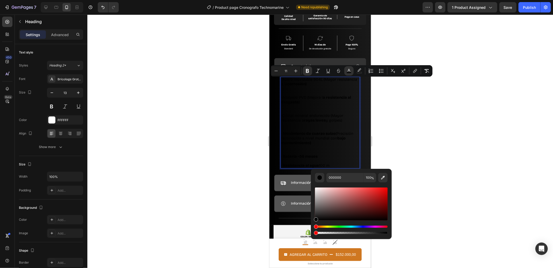
type input "0"
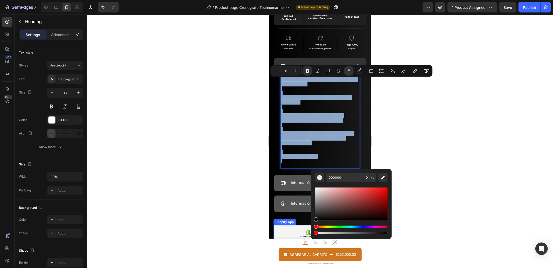
drag, startPoint x: 605, startPoint y: 246, endPoint x: 273, endPoint y: 223, distance: 332.6
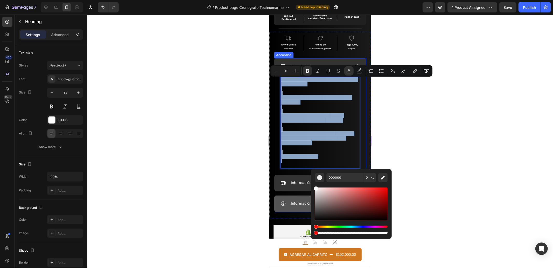
drag, startPoint x: 586, startPoint y: 204, endPoint x: 306, endPoint y: 175, distance: 281.2
type input "FFFFFF"
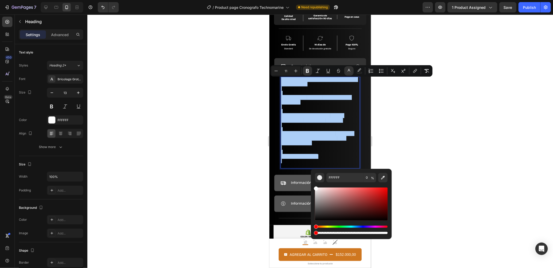
click at [222, 136] on div at bounding box center [320, 141] width 466 height 253
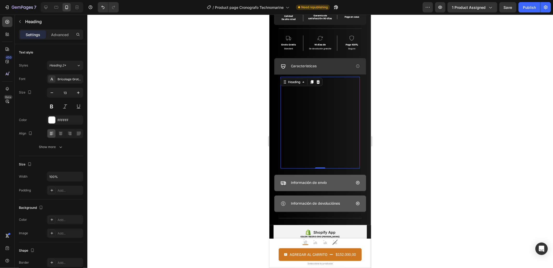
click at [303, 113] on span "· Cristal mineral endurecido (Mayor resistencia a rayas leves y golpes)" at bounding box center [312, 117] width 62 height 9
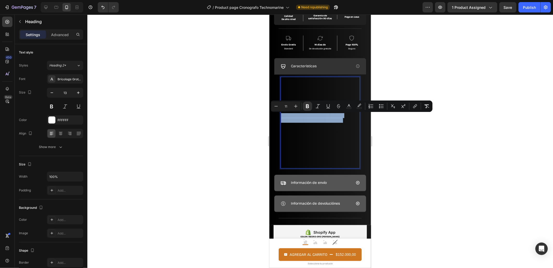
click at [303, 113] on span "· Cristal mineral endurecido (Mayor resistencia a rayas leves y golpes)" at bounding box center [312, 117] width 62 height 9
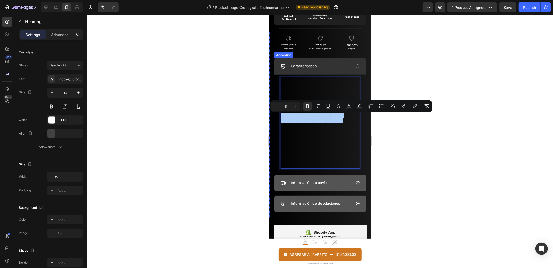
click at [206, 136] on div at bounding box center [320, 141] width 466 height 253
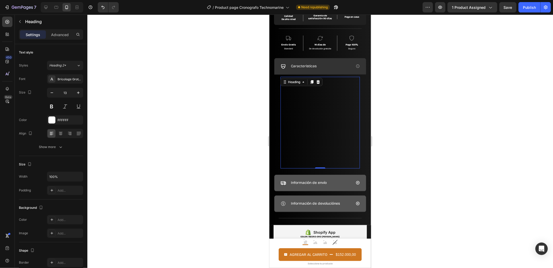
click at [303, 116] on span "· Cristal mineral endurecido (Mayor resistencia a rayas leves y golpes)" at bounding box center [312, 117] width 62 height 9
click at [332, 161] on p "· Acero inoxidable 904L (Mayor resistencia a la corrosión) · Acabado PVD (Mejor…" at bounding box center [320, 122] width 78 height 90
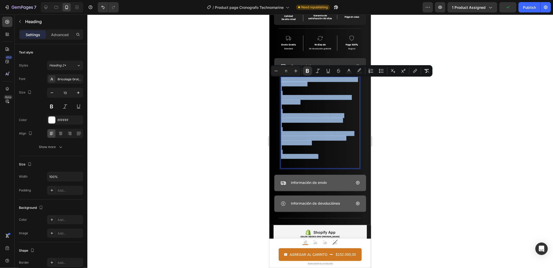
drag, startPoint x: 332, startPoint y: 161, endPoint x: 535, endPoint y: 78, distance: 220.0
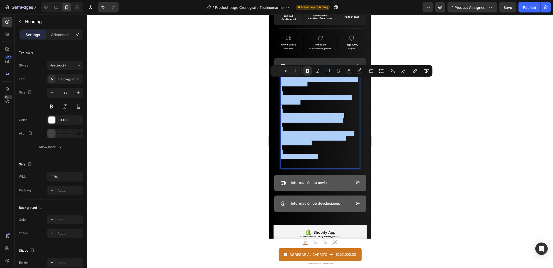
click at [248, 128] on div at bounding box center [320, 141] width 466 height 253
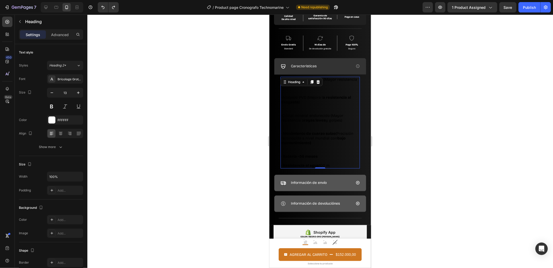
click at [328, 158] on h2 "· Acero inoxidable 904L (Mayor resistencia a la corrosión) · Acabado PVD (Mejor…" at bounding box center [319, 122] width 79 height 92
click at [329, 161] on h2 "· Acero inoxidable 904L (Mayor resistencia a la corrosión) · Acabado PVD (Mejor…" at bounding box center [319, 122] width 79 height 92
click at [331, 163] on p "· Acero inoxidable 904L (Mayor resistencia a la corrosión) · Acabado PVD (Mejor…" at bounding box center [320, 122] width 78 height 90
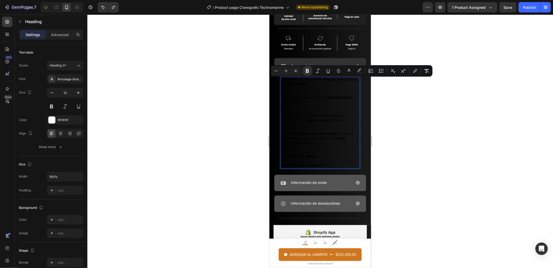
drag, startPoint x: 328, startPoint y: 163, endPoint x: 518, endPoint y: 80, distance: 207.5
click at [348, 74] on button "color" at bounding box center [348, 70] width 9 height 9
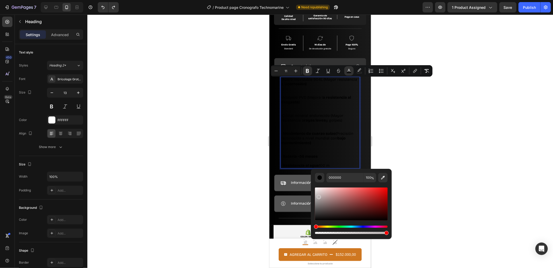
drag, startPoint x: 592, startPoint y: 223, endPoint x: 279, endPoint y: 138, distance: 324.2
type input "FFFFFF"
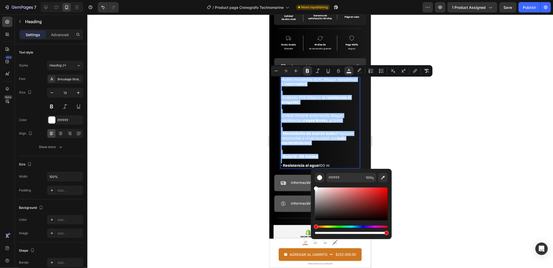
click at [207, 115] on div at bounding box center [320, 141] width 466 height 253
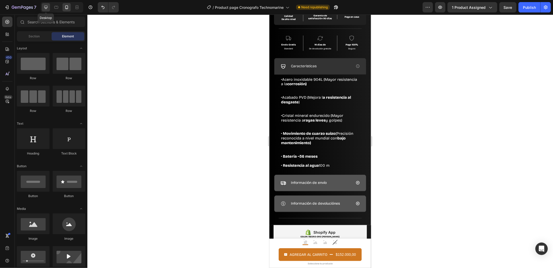
click at [42, 6] on div at bounding box center [46, 7] width 8 height 8
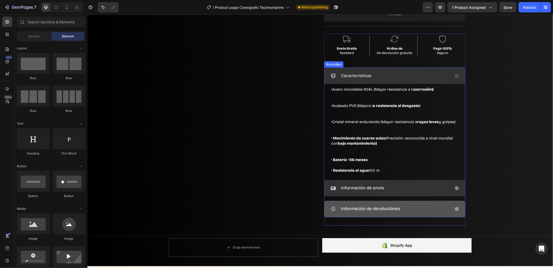
scroll to position [309, 0]
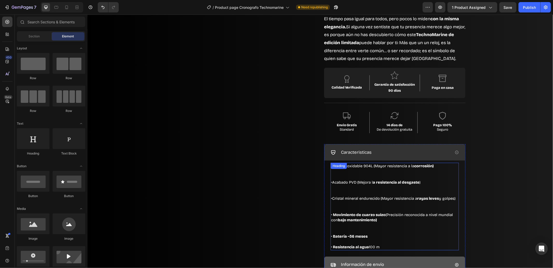
click at [331, 179] on strong "·" at bounding box center [331, 181] width 1 height 5
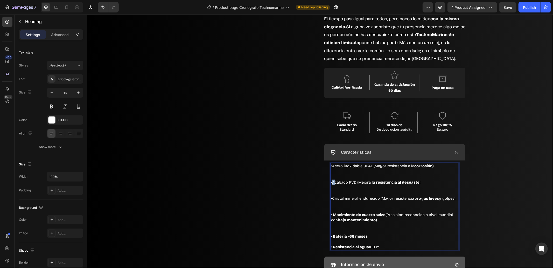
click at [331, 179] on span "· Acabado PVD (Mejora l a resistencia al desgaste )" at bounding box center [375, 181] width 89 height 5
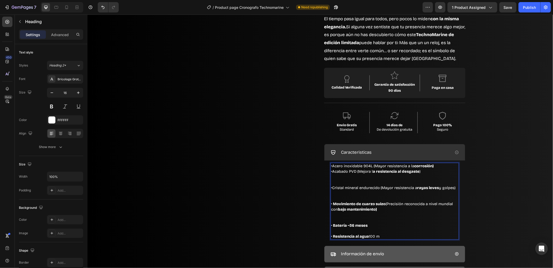
click at [331, 185] on span "· Cristal mineral endurecido (Mayor resistencia a rayas leves y golpes)" at bounding box center [393, 187] width 124 height 5
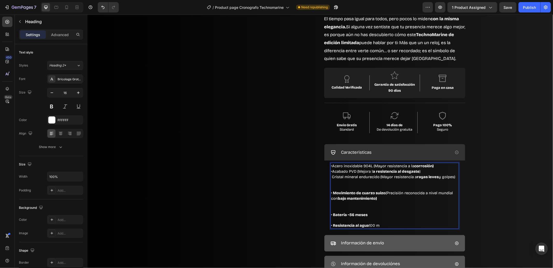
click at [331, 190] on strong "· Movimiento de cuarzo suizo" at bounding box center [358, 192] width 54 height 5
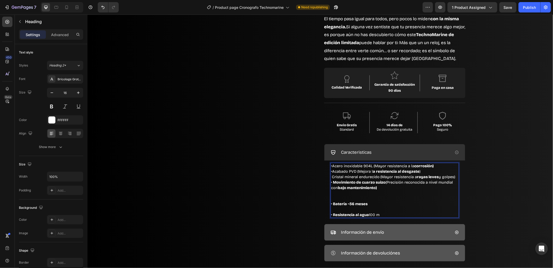
click at [402, 179] on p "· Acero inoxidable 904L (Mayor resistencia a la corrosión) · Acabado PVD (Mejor…" at bounding box center [394, 190] width 127 height 54
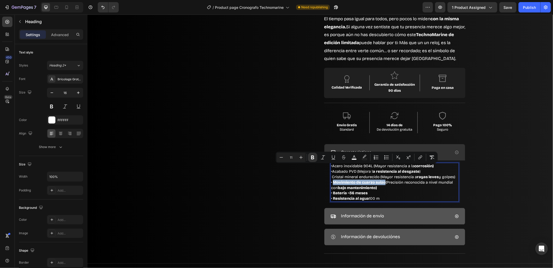
drag, startPoint x: 382, startPoint y: 167, endPoint x: 392, endPoint y: 176, distance: 13.8
click at [331, 179] on strong "· Movimiento de cuarzo suizo" at bounding box center [358, 181] width 54 height 5
click at [313, 162] on div "Minus 11 Plus Bold Italic Underline Strikethrough color color Numbered List Bul…" at bounding box center [357, 156] width 162 height 11
click at [313, 159] on icon "Editor contextual toolbar" at bounding box center [312, 157] width 3 height 4
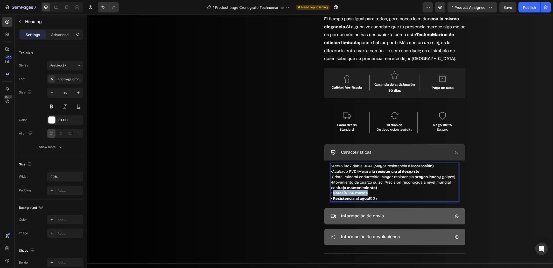
drag, startPoint x: 368, startPoint y: 177, endPoint x: 330, endPoint y: 178, distance: 38.1
click at [331, 178] on p "· Acero inoxidable 904L (Mayor resistencia a la corrosión) · Acabado PVD (Mejor…" at bounding box center [394, 182] width 127 height 38
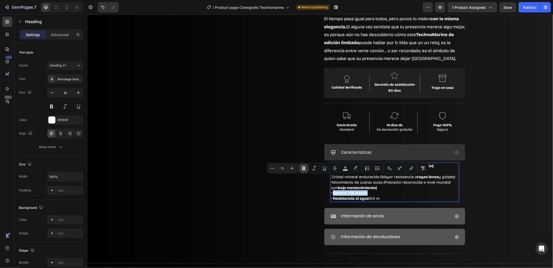
click at [307, 166] on button "Bold" at bounding box center [303, 167] width 9 height 9
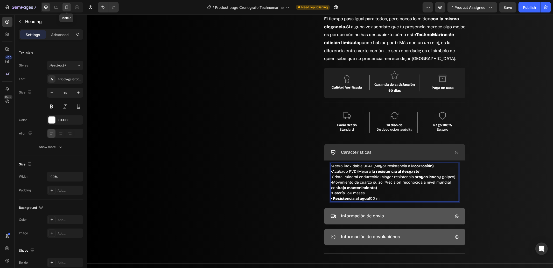
click at [68, 5] on icon at bounding box center [66, 7] width 5 height 5
type input "13"
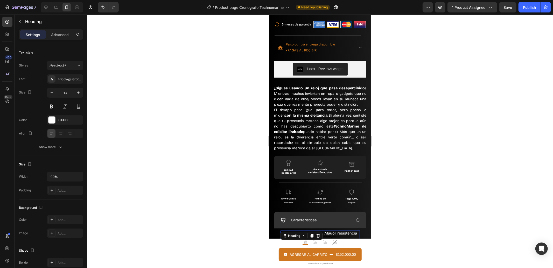
scroll to position [507, 0]
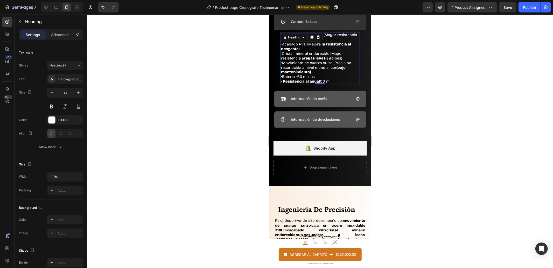
click at [222, 99] on div at bounding box center [320, 141] width 466 height 253
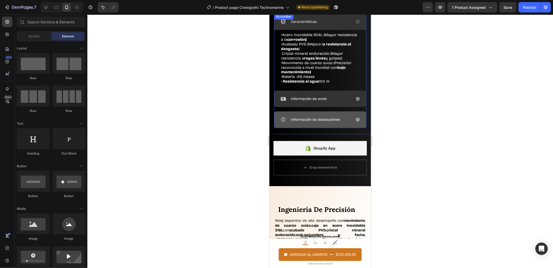
scroll to position [430, 0]
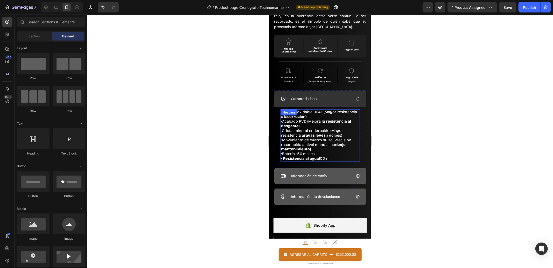
click at [309, 123] on p "⁠⁠⁠⁠⁠⁠⁠ · Acero inoxidable 904L (Mayor resistencia a la corrosión) · Acabado PV…" at bounding box center [320, 134] width 78 height 51
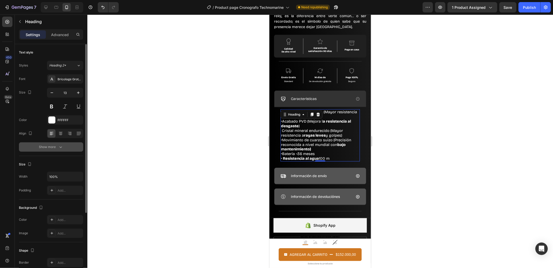
click at [57, 151] on button "Show more" at bounding box center [51, 146] width 64 height 9
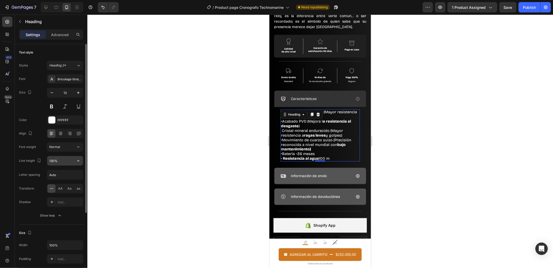
click at [61, 162] on input "130%" at bounding box center [65, 160] width 36 height 9
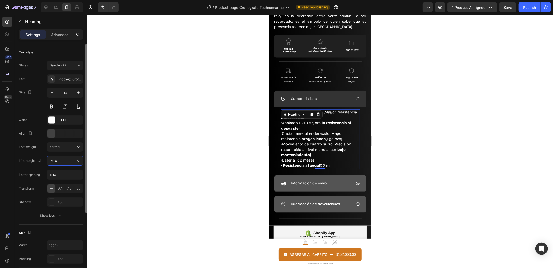
drag, startPoint x: 66, startPoint y: 159, endPoint x: 17, endPoint y: 161, distance: 49.6
click at [17, 161] on div "Text style Styles Heading 2* Font Bricolage Grotesque Size 13 Color FFFFFF Alig…" at bounding box center [51, 246] width 73 height 405
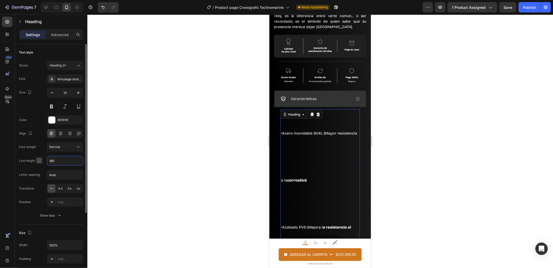
drag, startPoint x: 62, startPoint y: 163, endPoint x: 43, endPoint y: 161, distance: 19.3
click at [43, 161] on div "Line height 180" at bounding box center [51, 161] width 64 height 10
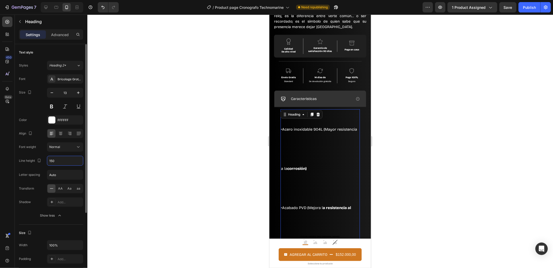
drag, startPoint x: 61, startPoint y: 161, endPoint x: 45, endPoint y: 161, distance: 16.6
click at [45, 161] on div "Line height 150" at bounding box center [51, 161] width 64 height 10
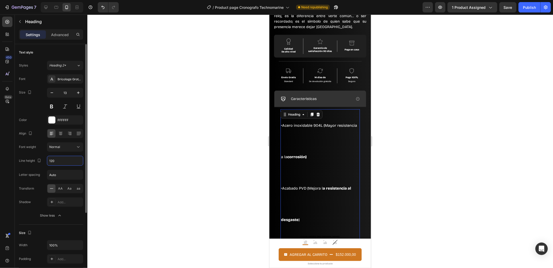
drag, startPoint x: 63, startPoint y: 163, endPoint x: 36, endPoint y: 162, distance: 27.5
click at [36, 162] on div "Line height 120" at bounding box center [51, 161] width 64 height 10
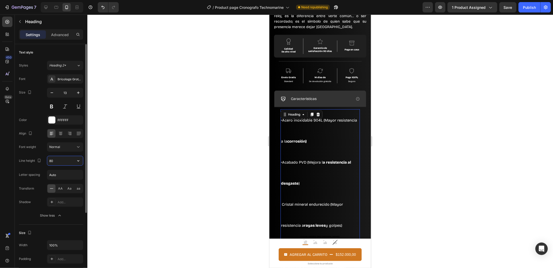
drag, startPoint x: 60, startPoint y: 164, endPoint x: 18, endPoint y: 163, distance: 41.5
click at [18, 163] on div "Text style Styles Heading 2* Font Bricolage Grotesque Size 13 Color FFFFFF Alig…" at bounding box center [51, 246] width 73 height 405
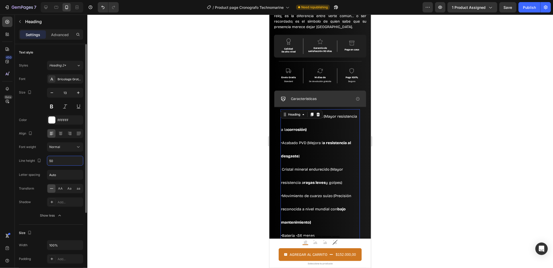
drag, startPoint x: 56, startPoint y: 160, endPoint x: 17, endPoint y: 158, distance: 38.9
click at [19, 159] on div "Line height 50" at bounding box center [51, 161] width 64 height 10
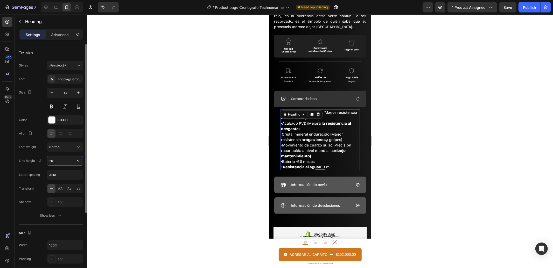
drag, startPoint x: 62, startPoint y: 160, endPoint x: 35, endPoint y: 157, distance: 26.8
click at [35, 157] on div "Line height 20" at bounding box center [51, 161] width 64 height 10
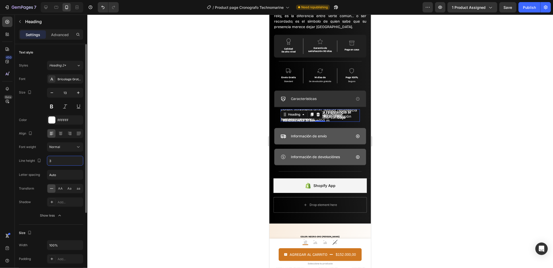
type input "30"
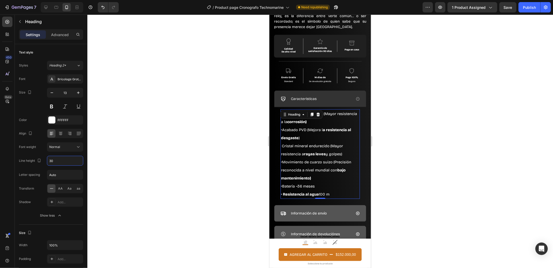
click at [184, 163] on div at bounding box center [320, 141] width 466 height 253
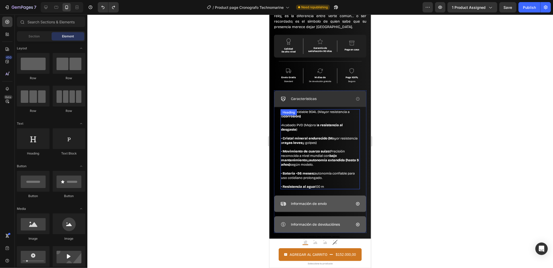
click at [333, 153] on h2 "· Acero inoxidable 904L (Mayor resistencia a la corrosión) · Acabado PVD (Mejor…" at bounding box center [319, 149] width 79 height 80
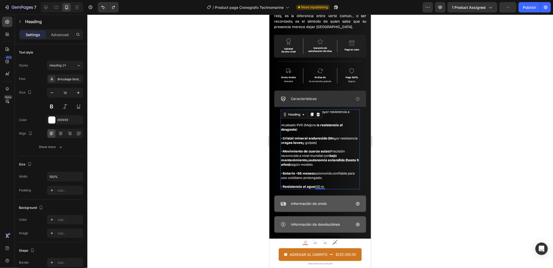
click at [308, 159] on h2 "· Acero inoxidable 904L (Mayor resistencia a la corrosión) · Acabado PVD (Mejor…" at bounding box center [319, 149] width 79 height 80
click at [307, 159] on p "· Acero inoxidable 904L (Mayor resistencia a la corrosión) · Acabado PVD (Mejor…" at bounding box center [320, 148] width 78 height 79
click at [333, 151] on p "· Acero inoxidable 904L (Mayor resistencia a la corrosión) · Acabado PVD (Mejor…" at bounding box center [320, 148] width 78 height 79
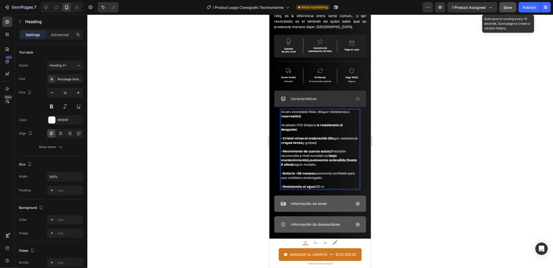
click at [510, 9] on div "Save" at bounding box center [508, 7] width 9 height 5
click at [507, 4] on button "Save" at bounding box center [507, 7] width 17 height 10
